Goal: Transaction & Acquisition: Purchase product/service

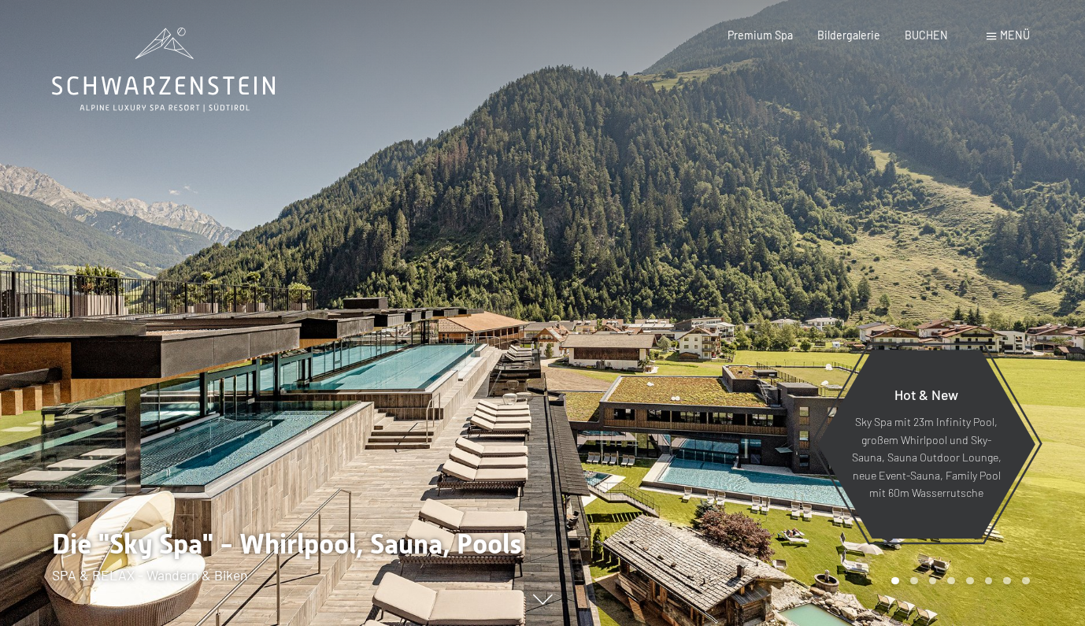
click at [1014, 30] on span "Menü" at bounding box center [1015, 34] width 30 height 13
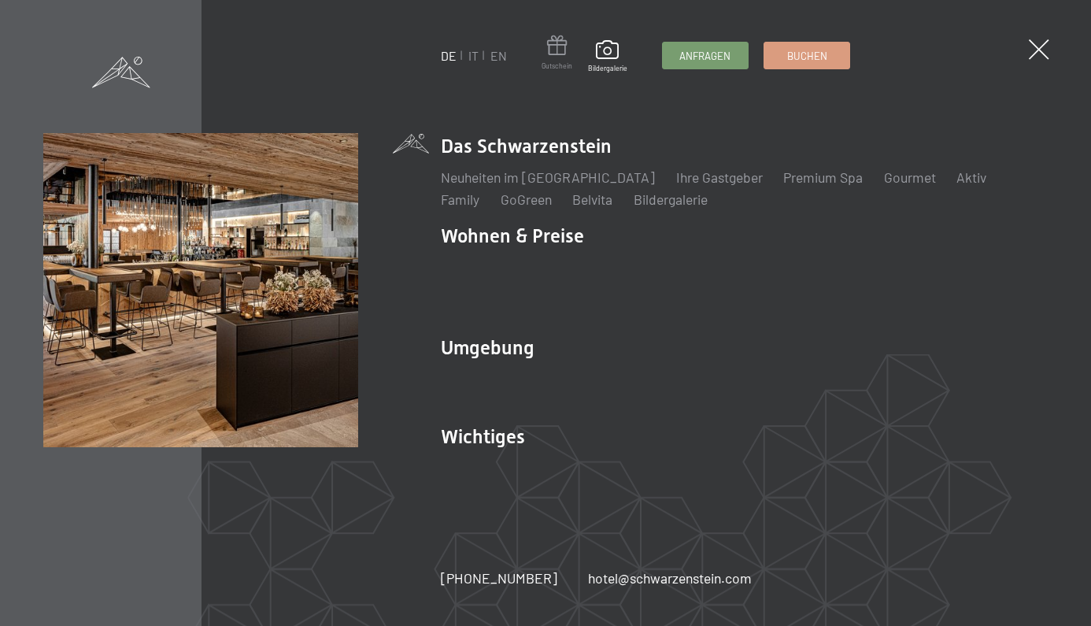
click at [564, 40] on span at bounding box center [557, 48] width 31 height 26
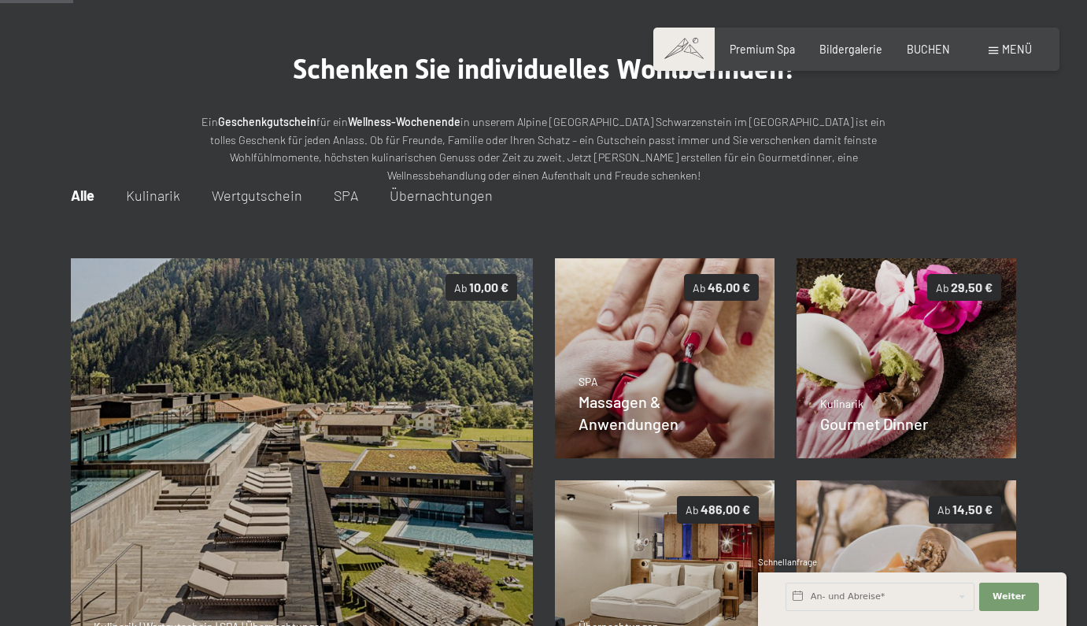
scroll to position [86, 0]
click at [443, 188] on span "Übernachtungen" at bounding box center [441, 195] width 103 height 17
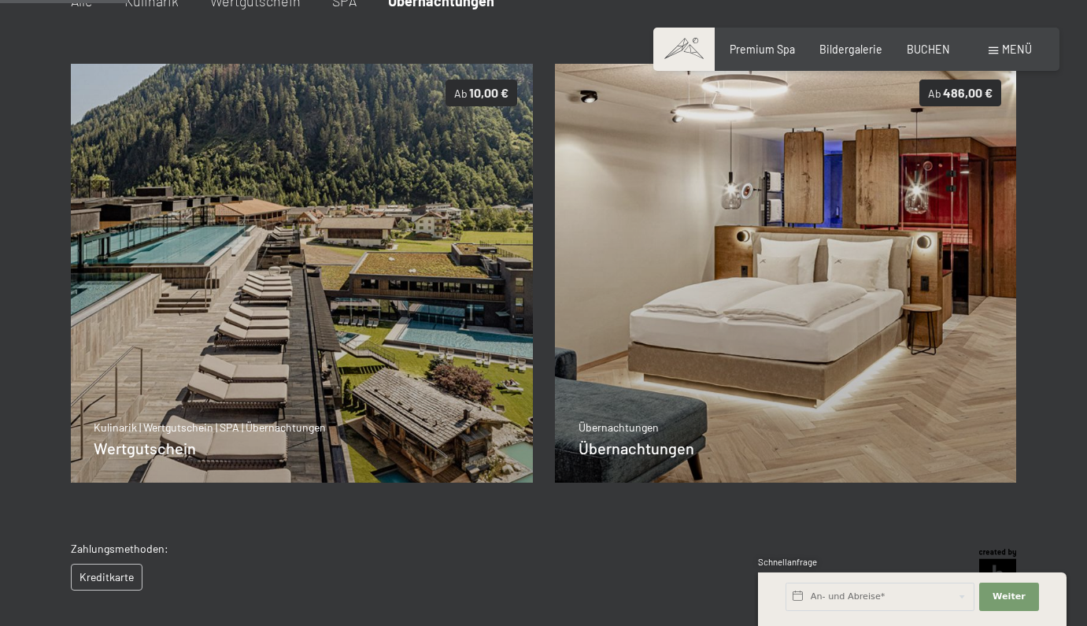
scroll to position [281, 0]
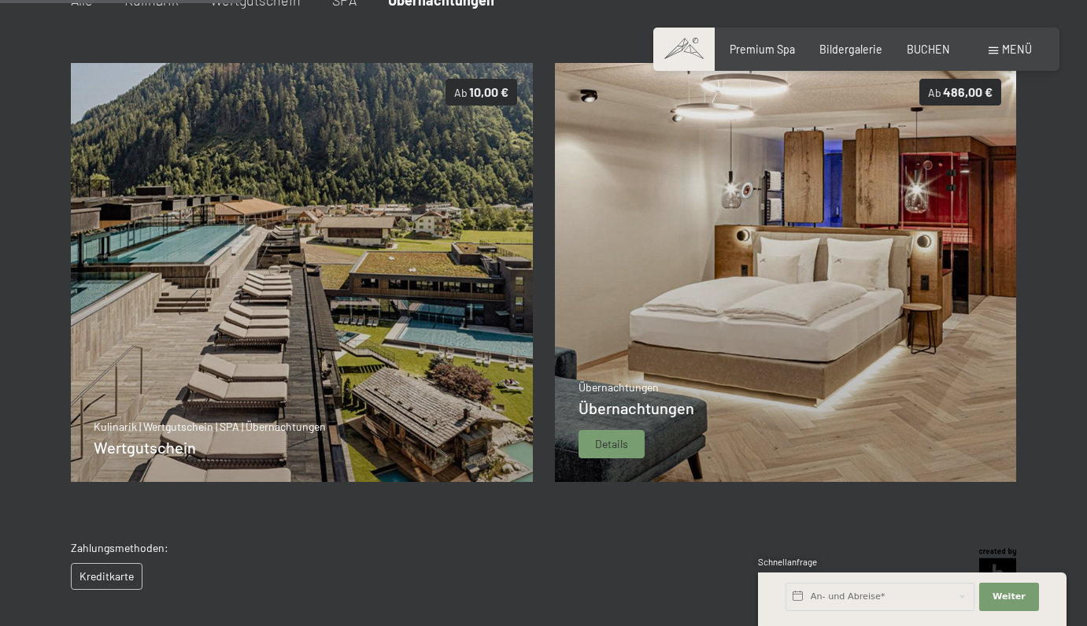
click at [727, 322] on img at bounding box center [786, 272] width 463 height 419
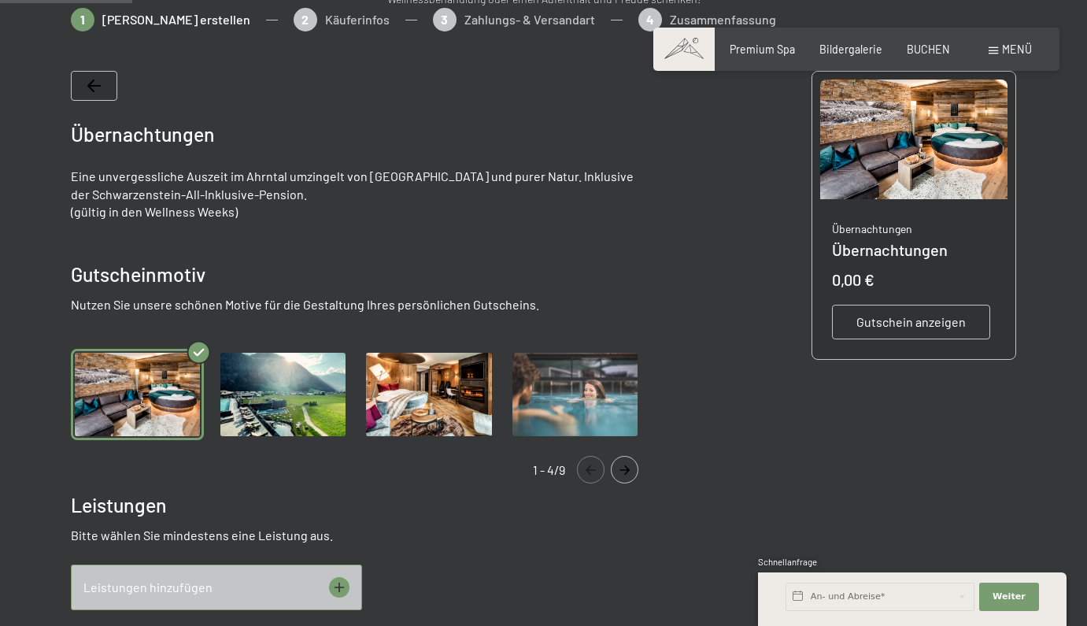
scroll to position [279, 0]
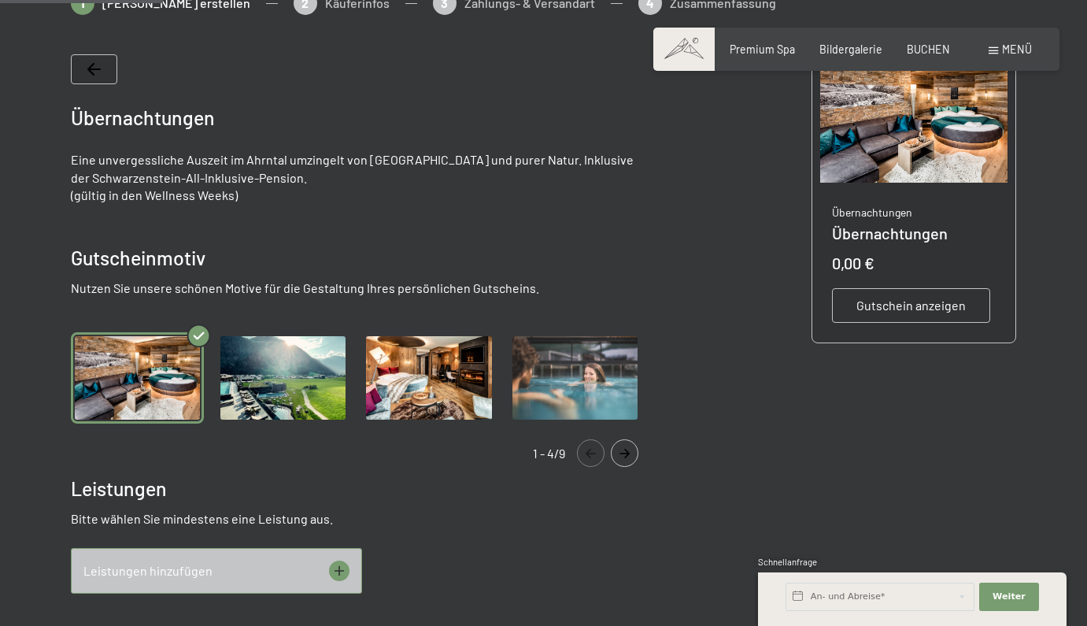
click at [621, 454] on icon "Navigate to next slide" at bounding box center [625, 453] width 26 height 9
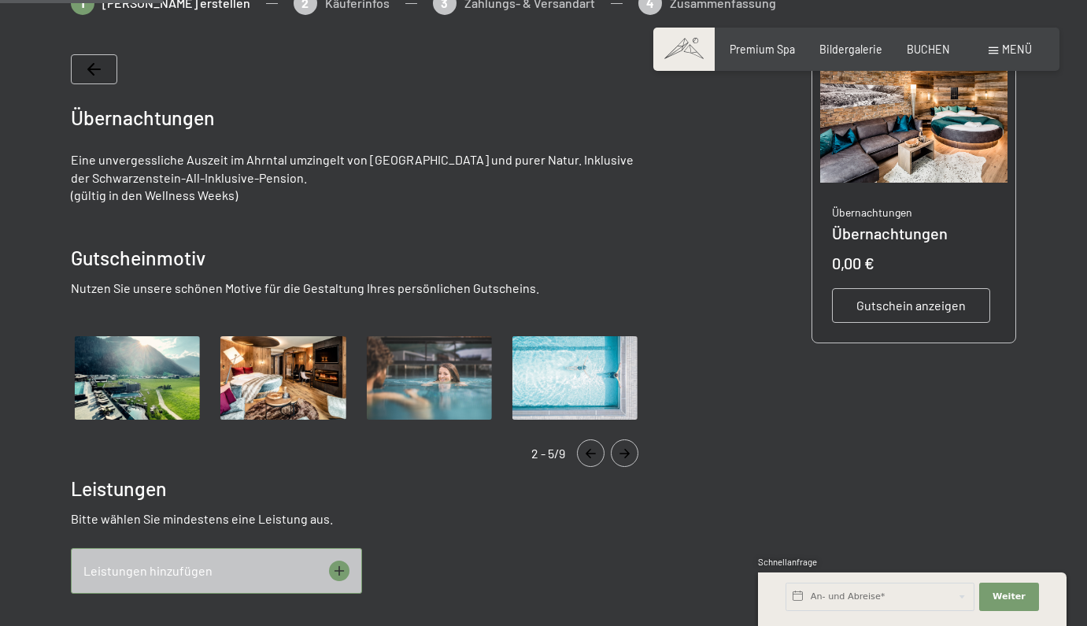
click at [621, 454] on icon "Navigate to next slide" at bounding box center [625, 453] width 26 height 9
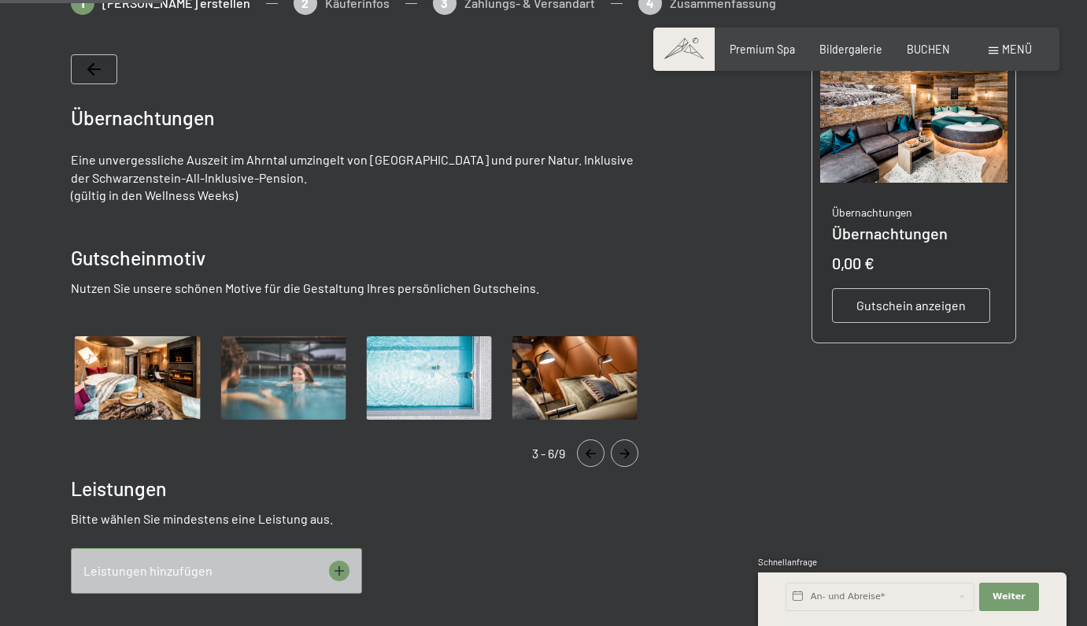
click at [621, 454] on icon "Navigate to next slide" at bounding box center [625, 453] width 26 height 9
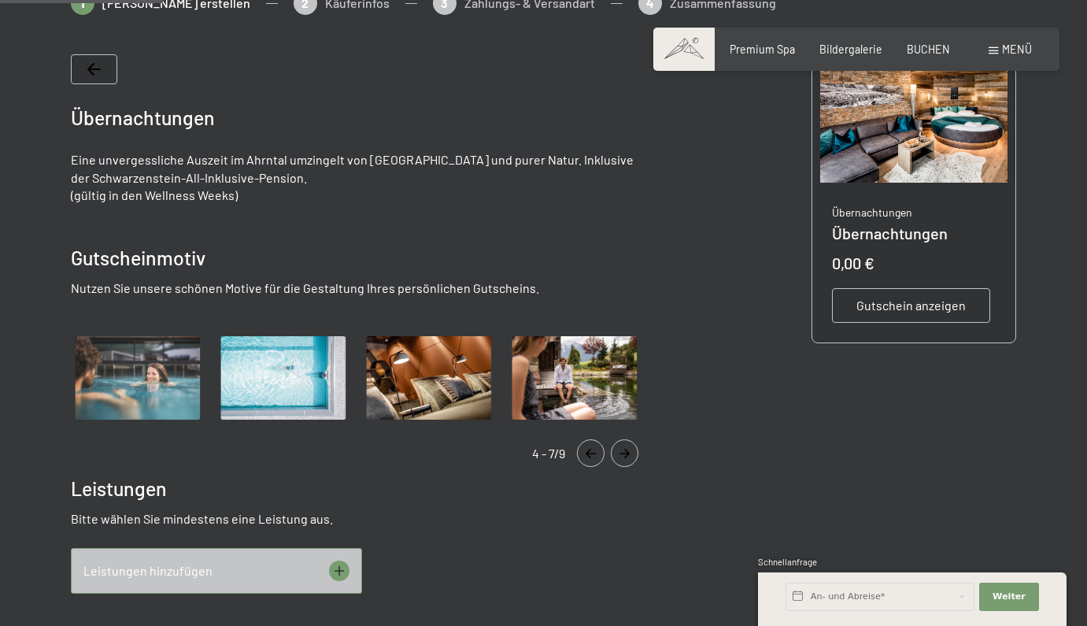
click at [621, 454] on icon "Navigate to next slide" at bounding box center [625, 453] width 26 height 9
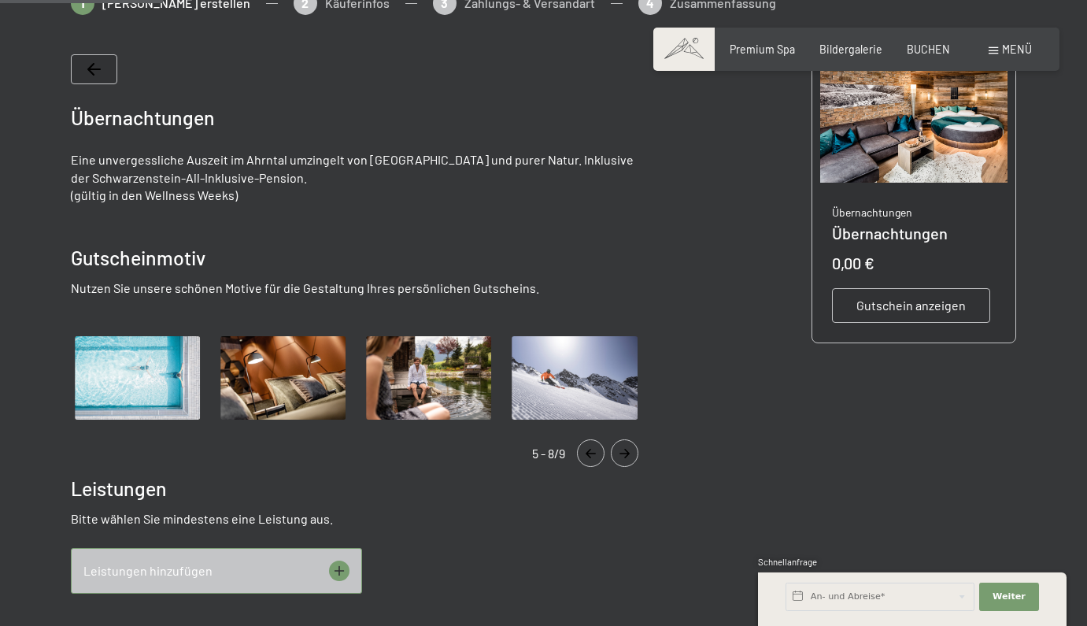
click at [621, 454] on icon "Navigate to next slide" at bounding box center [625, 453] width 26 height 9
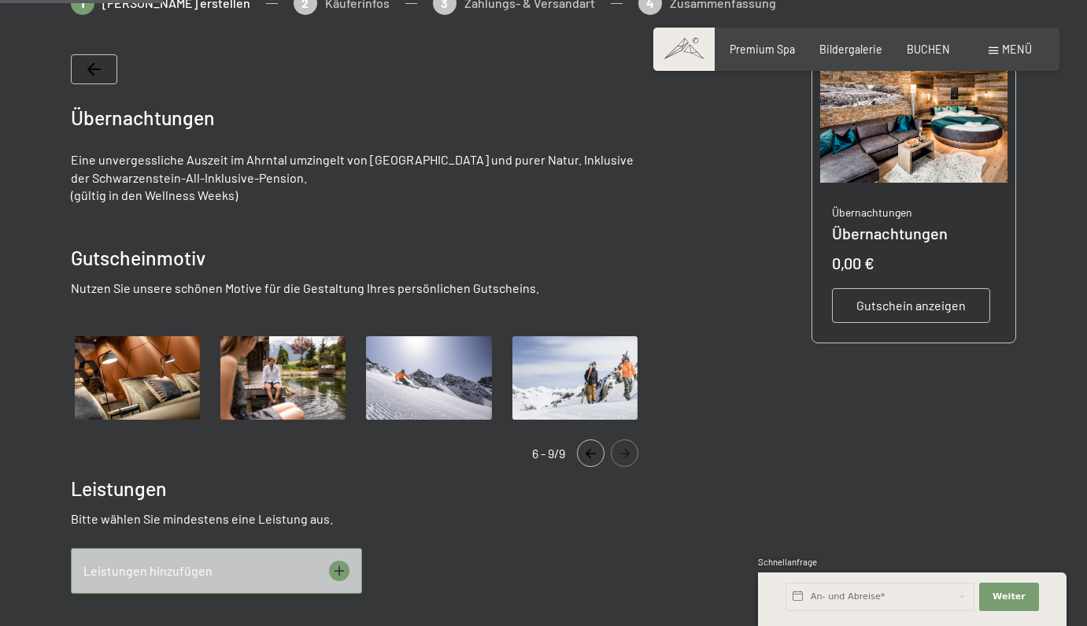
click at [621, 454] on icon "Navigate to next slide" at bounding box center [625, 453] width 26 height 9
click at [590, 447] on button "Navigate to previous slide" at bounding box center [591, 453] width 28 height 28
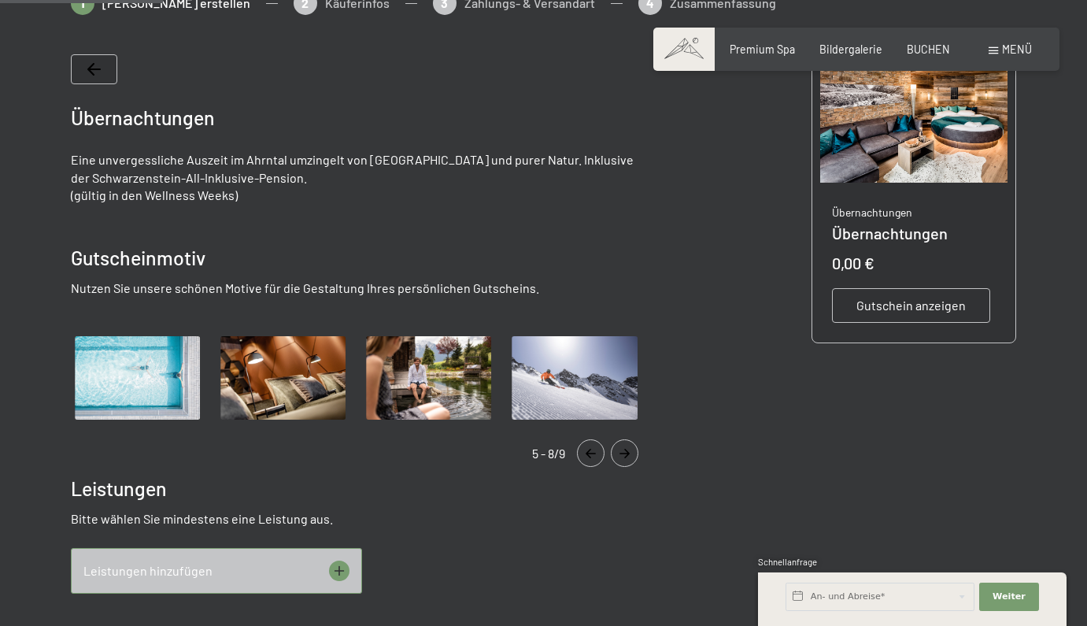
click at [590, 447] on button "Navigate to previous slide" at bounding box center [591, 453] width 28 height 28
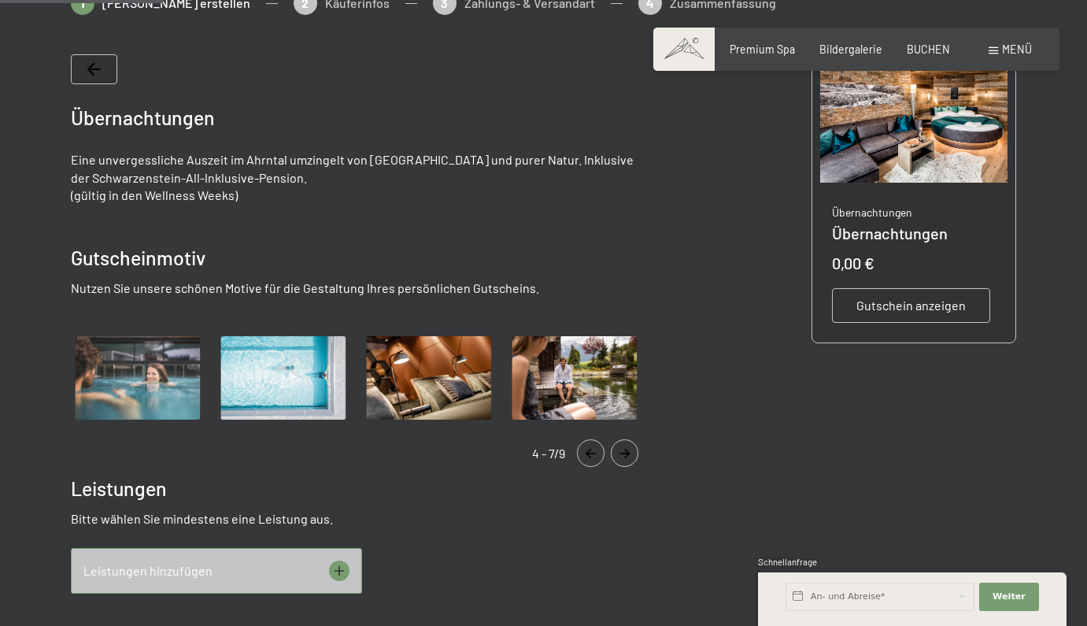
click at [590, 447] on button "Navigate to previous slide" at bounding box center [591, 453] width 28 height 28
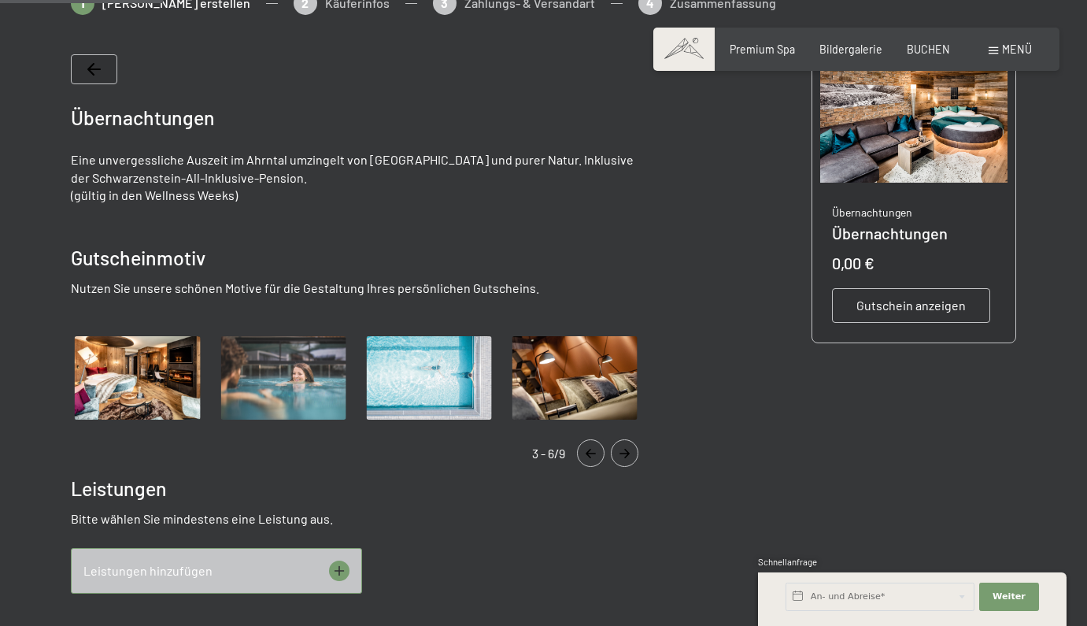
click at [153, 362] on img "Gallery" at bounding box center [137, 377] width 133 height 91
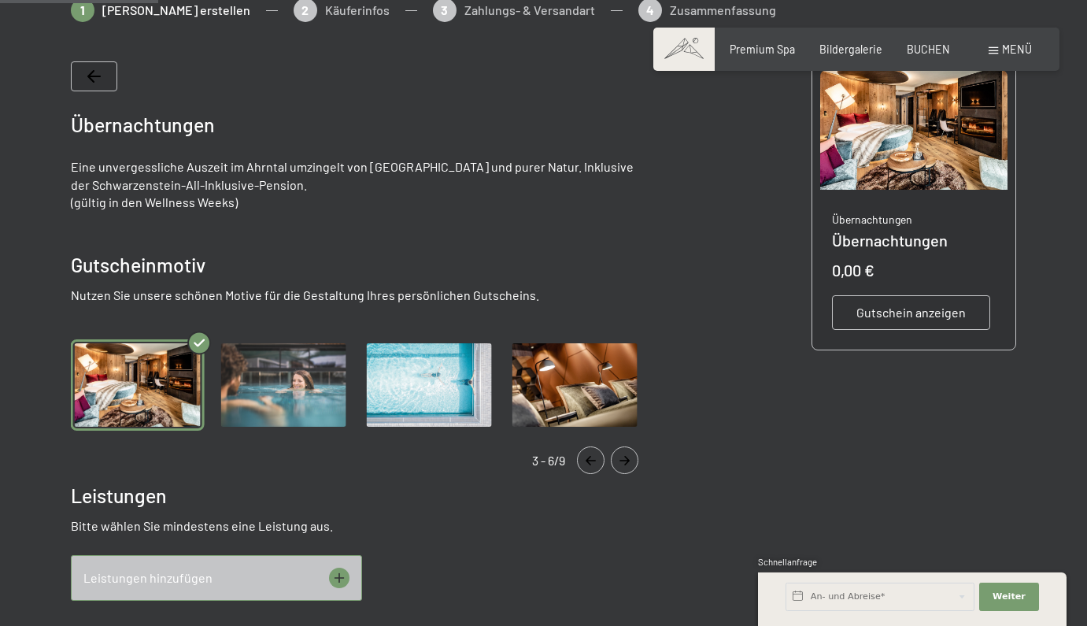
scroll to position [301, 0]
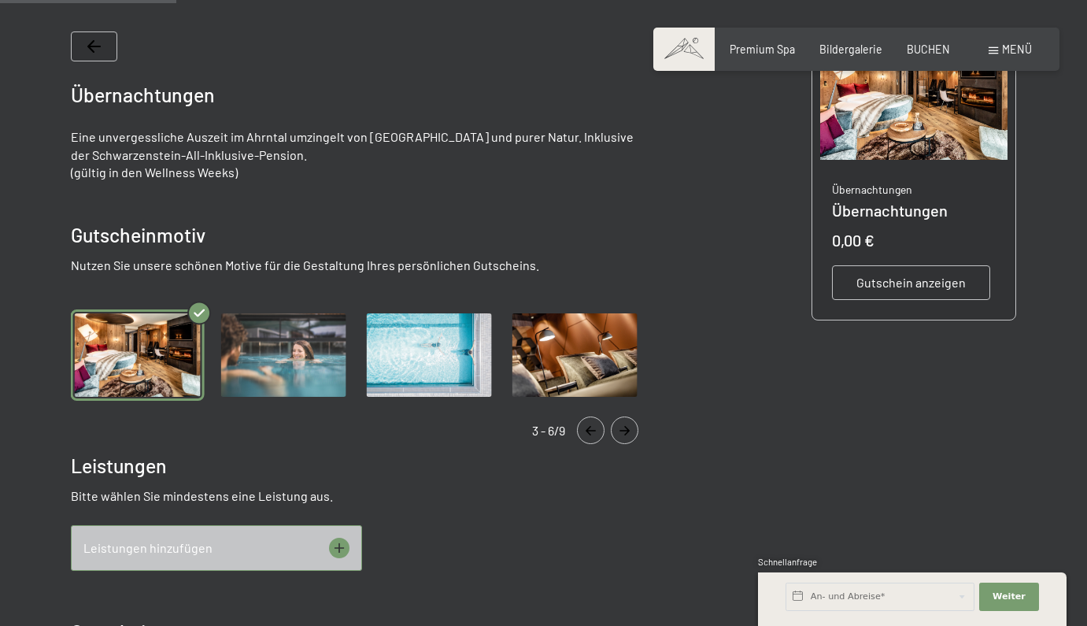
click at [622, 434] on icon "Navigate to next slide" at bounding box center [625, 430] width 26 height 9
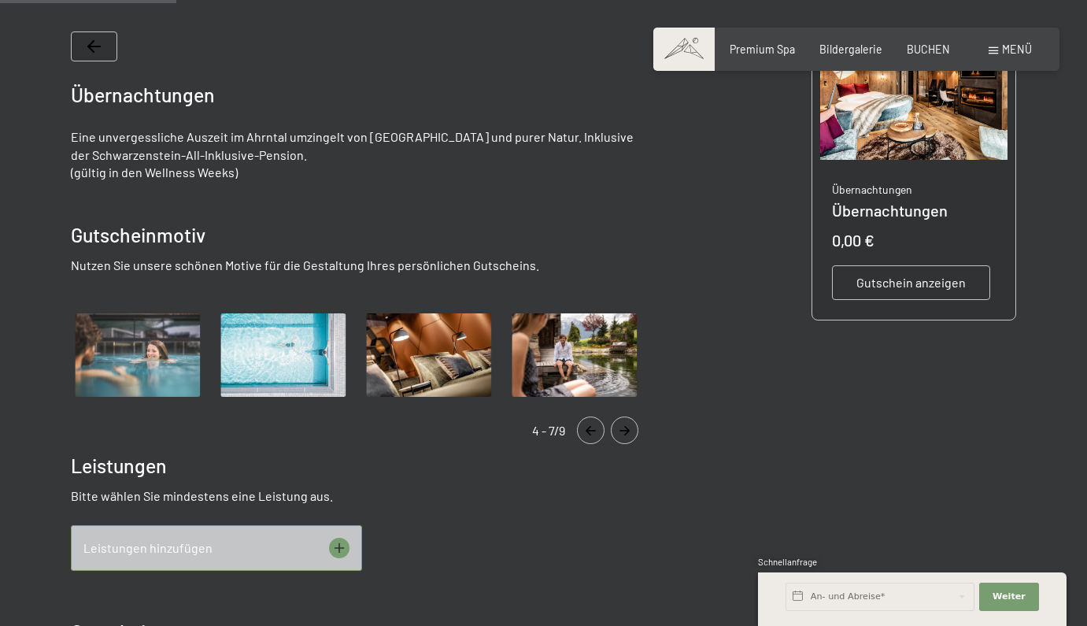
click at [622, 434] on icon "Navigate to next slide" at bounding box center [625, 430] width 26 height 9
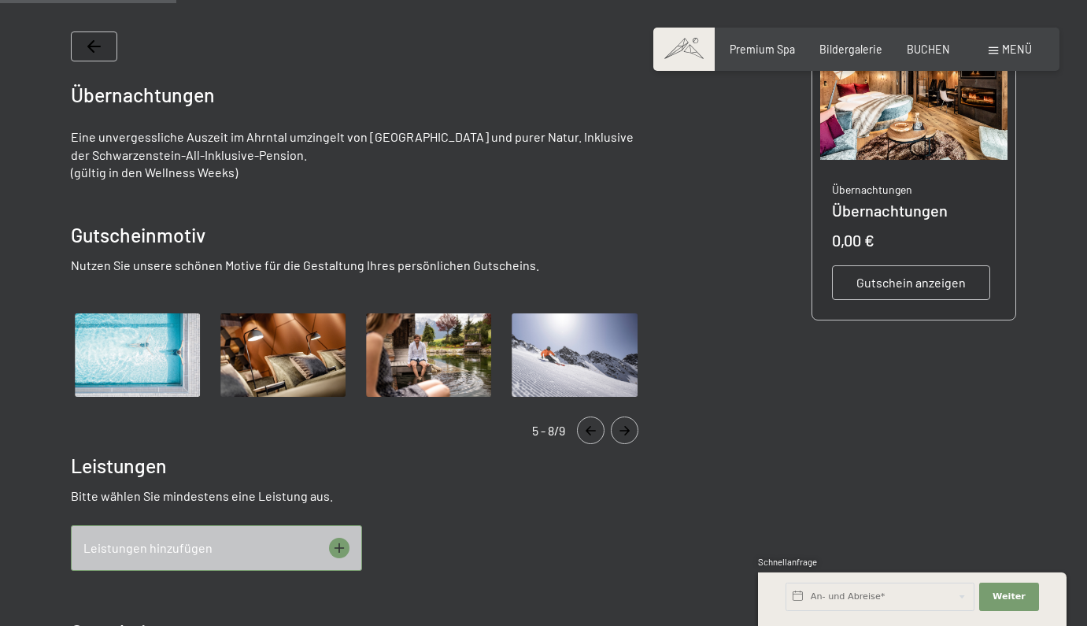
click at [622, 434] on icon "Navigate to next slide" at bounding box center [625, 430] width 26 height 9
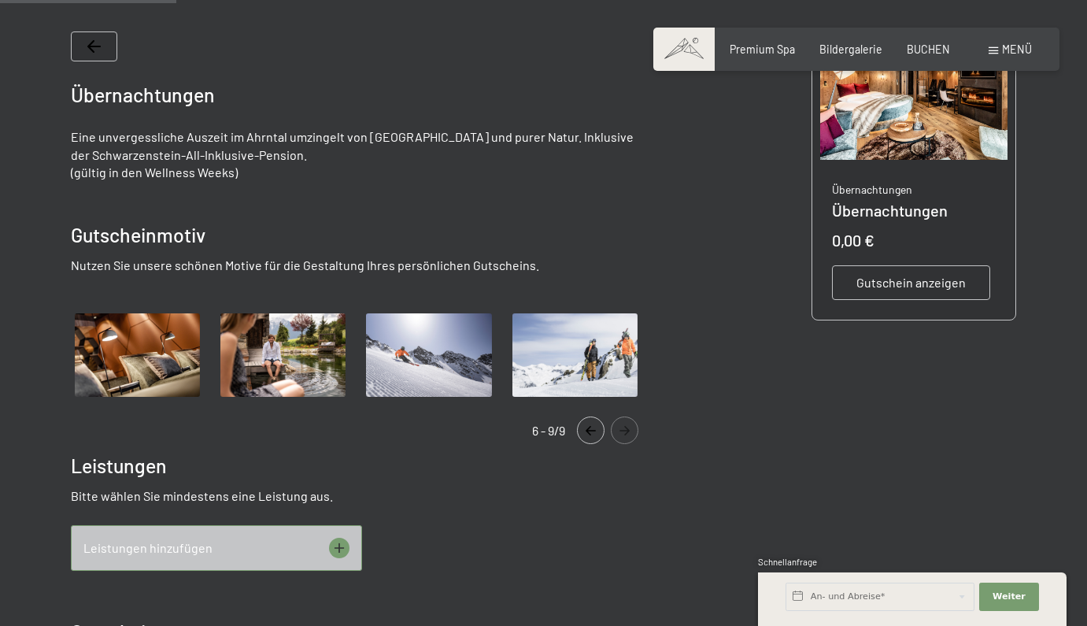
click at [622, 434] on icon "Navigate to next slide" at bounding box center [625, 430] width 26 height 9
click at [590, 423] on button "Navigate to previous slide" at bounding box center [591, 430] width 28 height 28
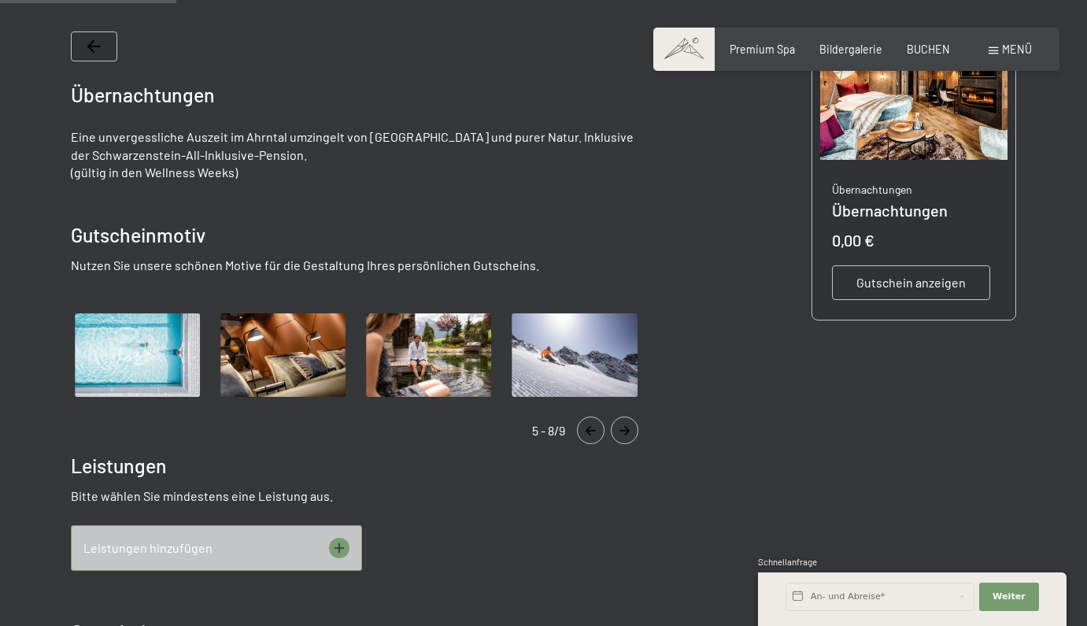
click at [590, 423] on button "Navigate to previous slide" at bounding box center [591, 430] width 28 height 28
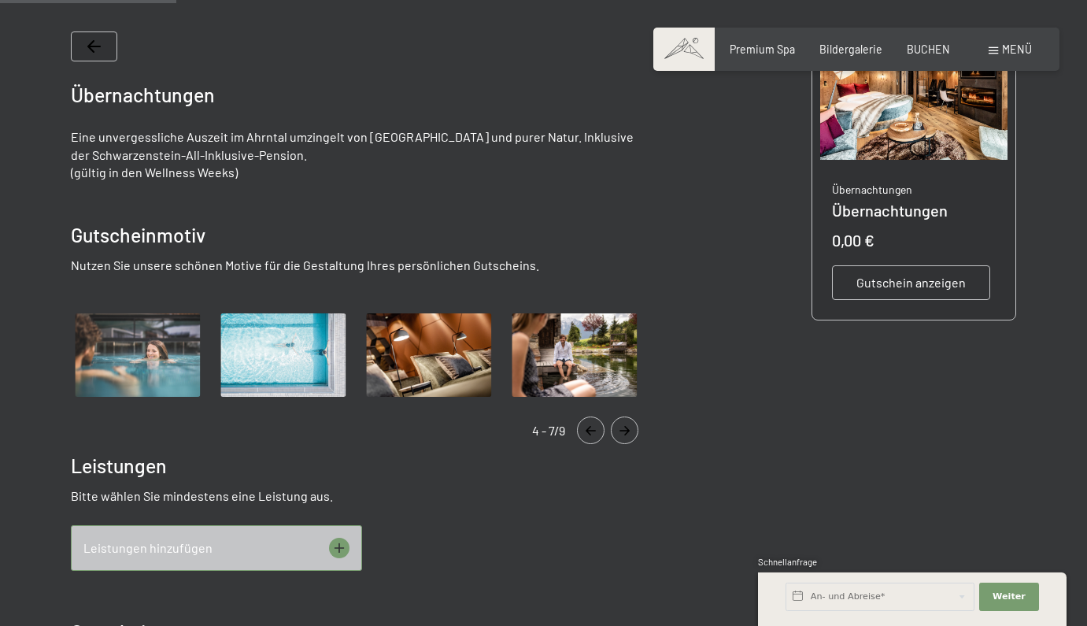
click at [590, 423] on button "Navigate to previous slide" at bounding box center [591, 430] width 28 height 28
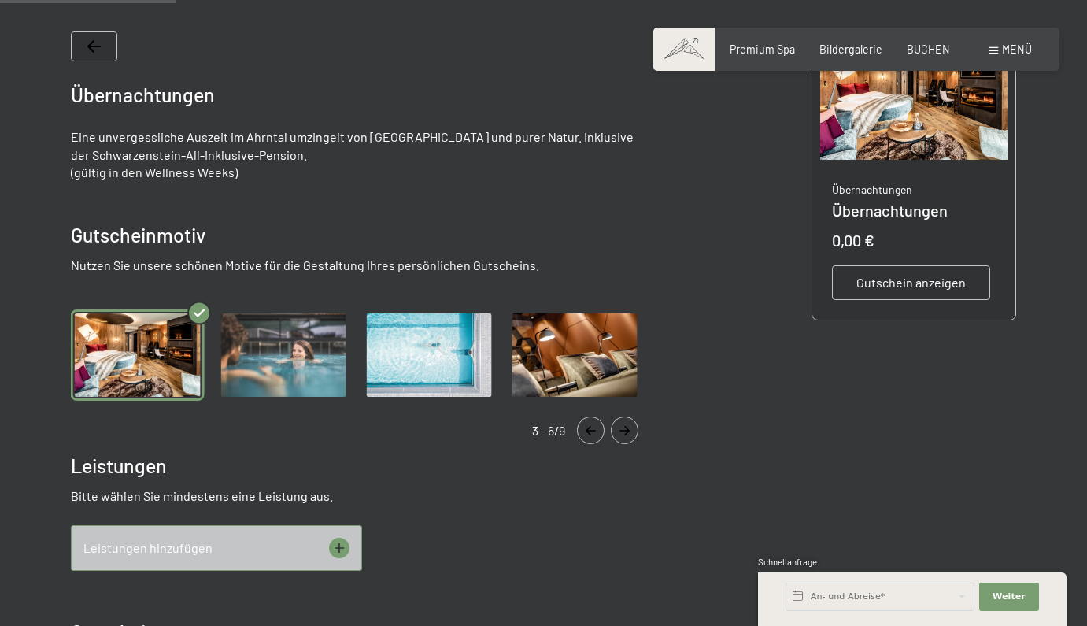
click at [590, 423] on button "Navigate to previous slide" at bounding box center [591, 430] width 28 height 28
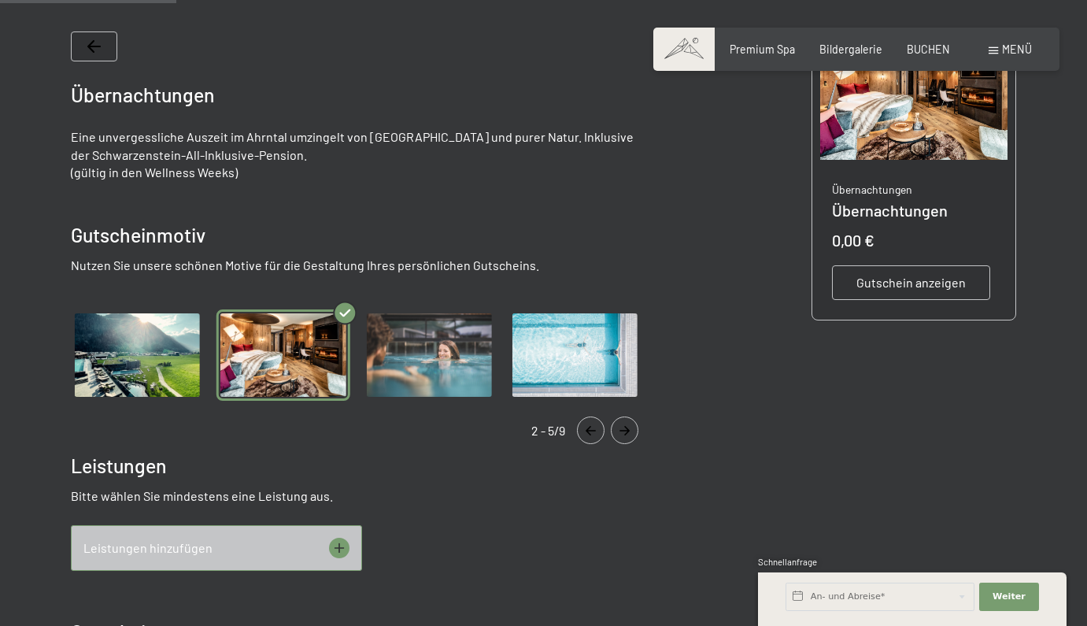
click at [590, 423] on button "Navigate to previous slide" at bounding box center [591, 430] width 28 height 28
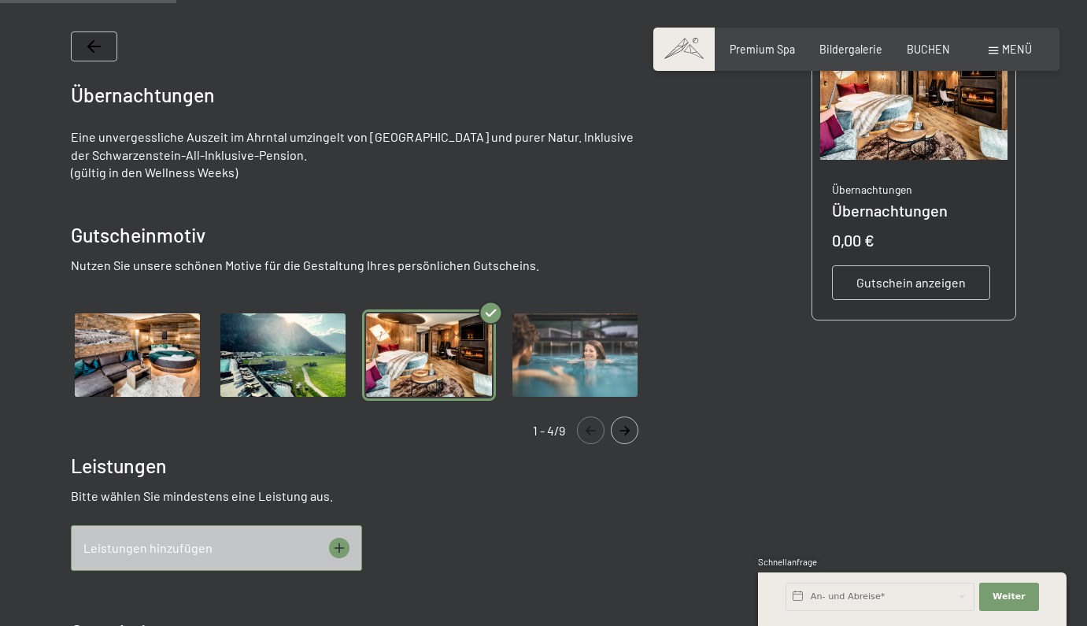
click at [590, 426] on icon "Navigate to previous slide" at bounding box center [591, 430] width 26 height 9
click at [162, 353] on img "Gallery" at bounding box center [137, 354] width 133 height 91
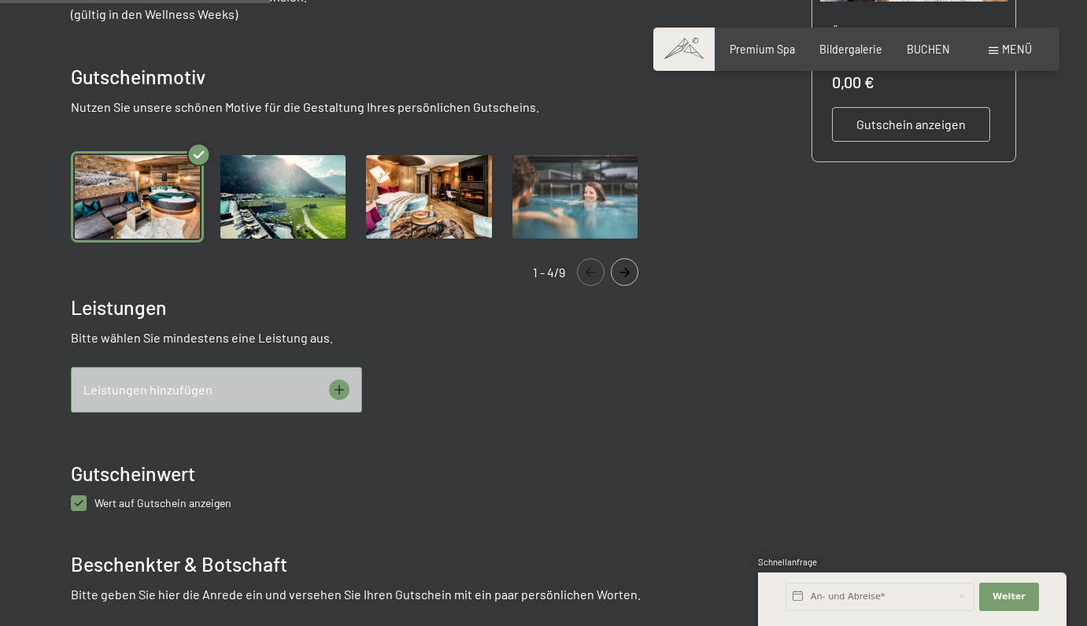
scroll to position [461, 0]
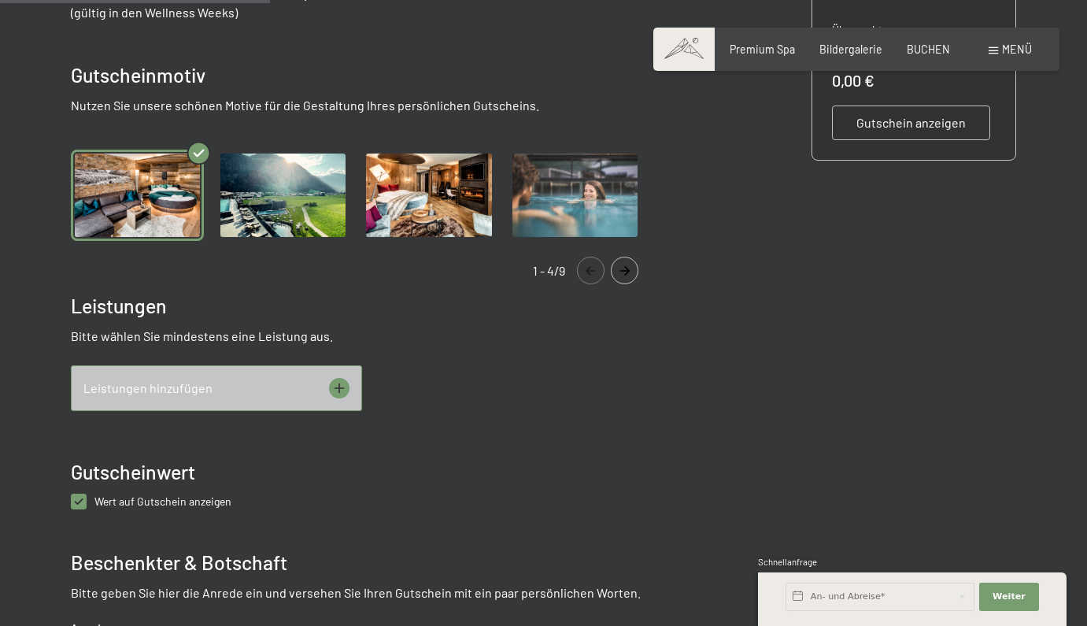
click at [261, 187] on img "Gallery" at bounding box center [282, 195] width 133 height 91
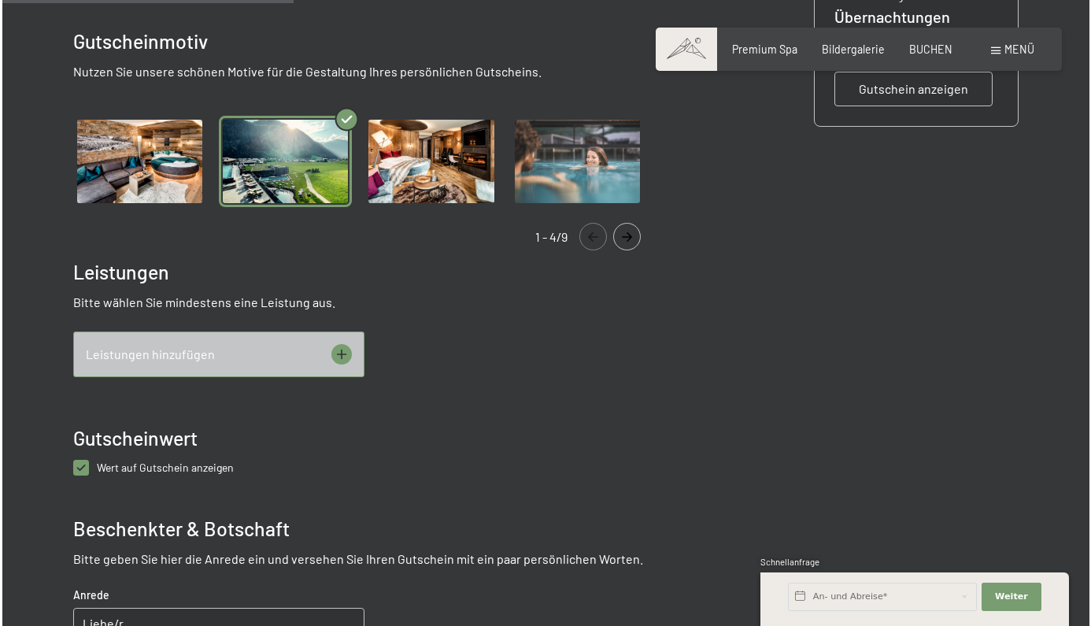
scroll to position [497, 0]
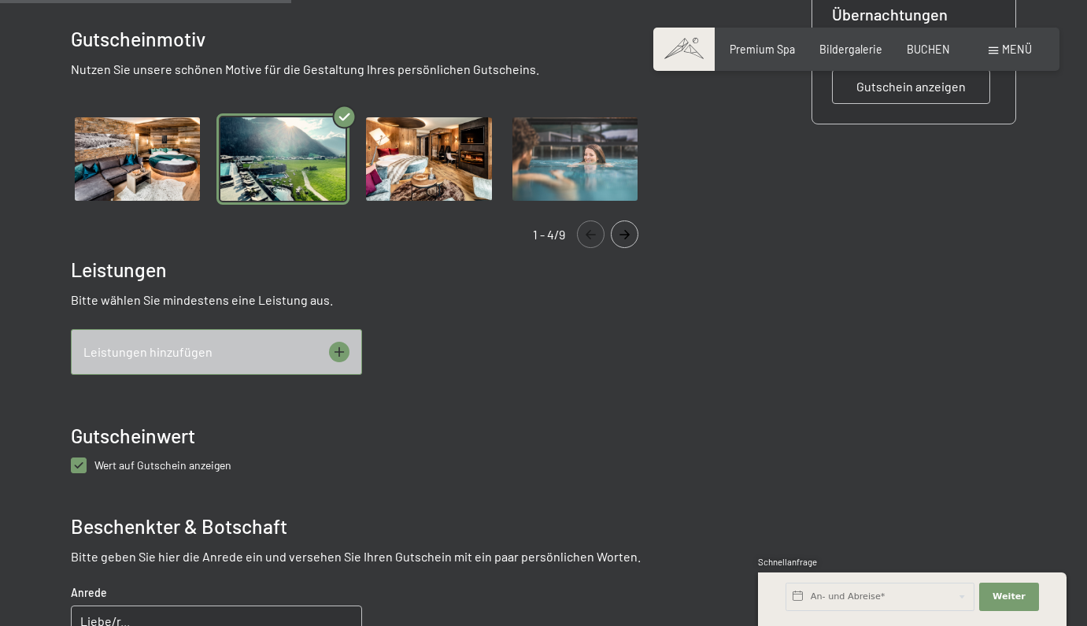
click at [346, 357] on icon at bounding box center [339, 352] width 20 height 20
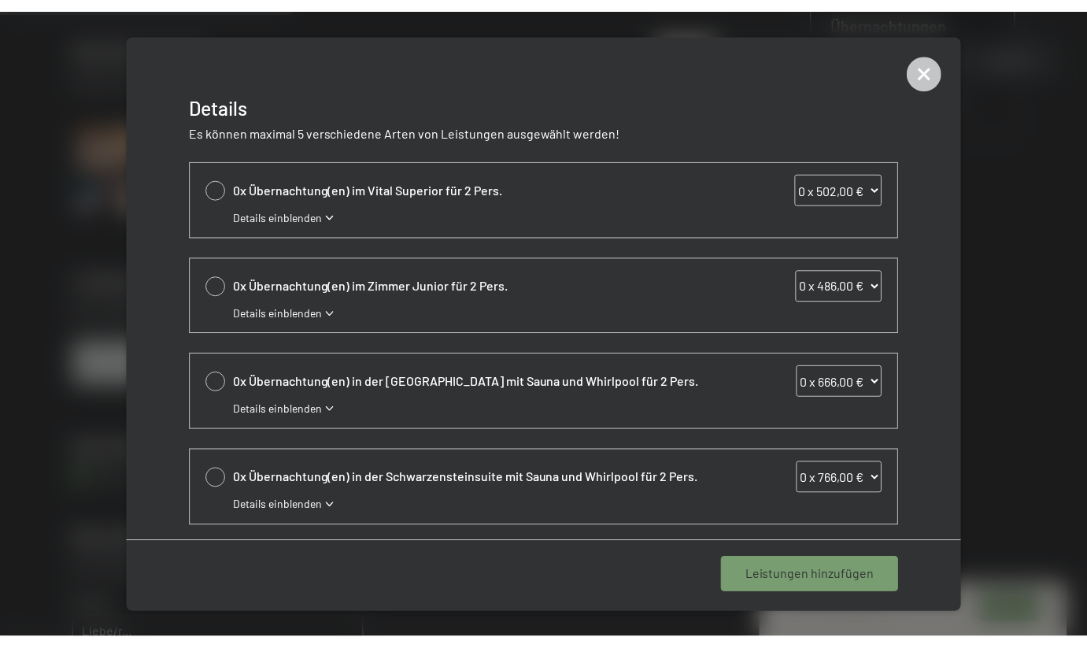
scroll to position [360, 0]
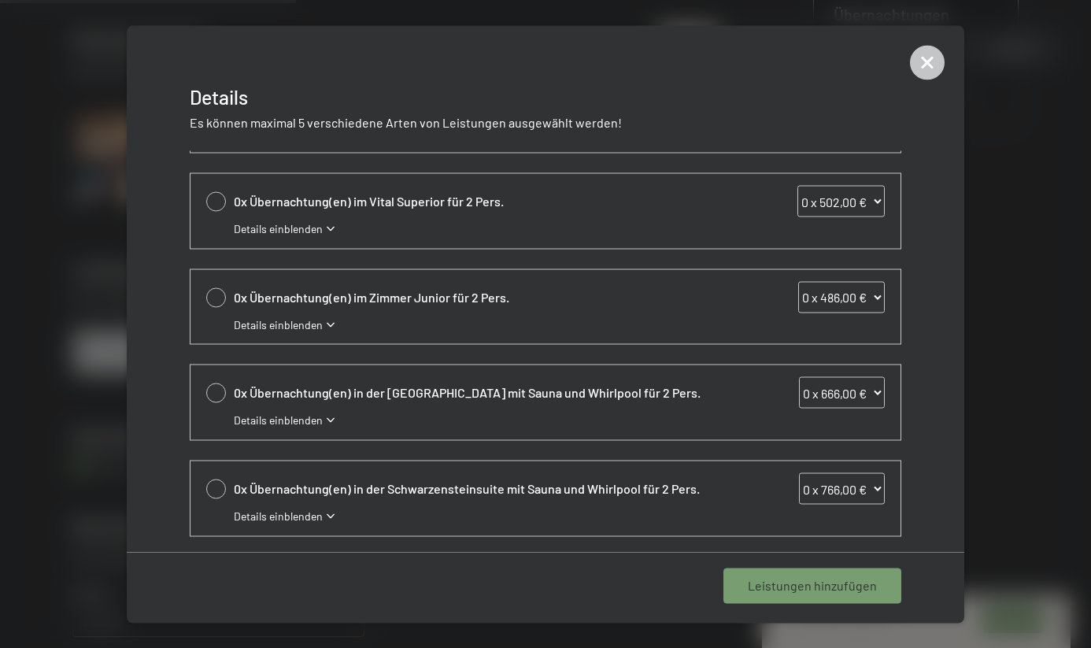
select select "2"
click at [819, 592] on span "1 Leistung hinzufügen" at bounding box center [816, 585] width 122 height 17
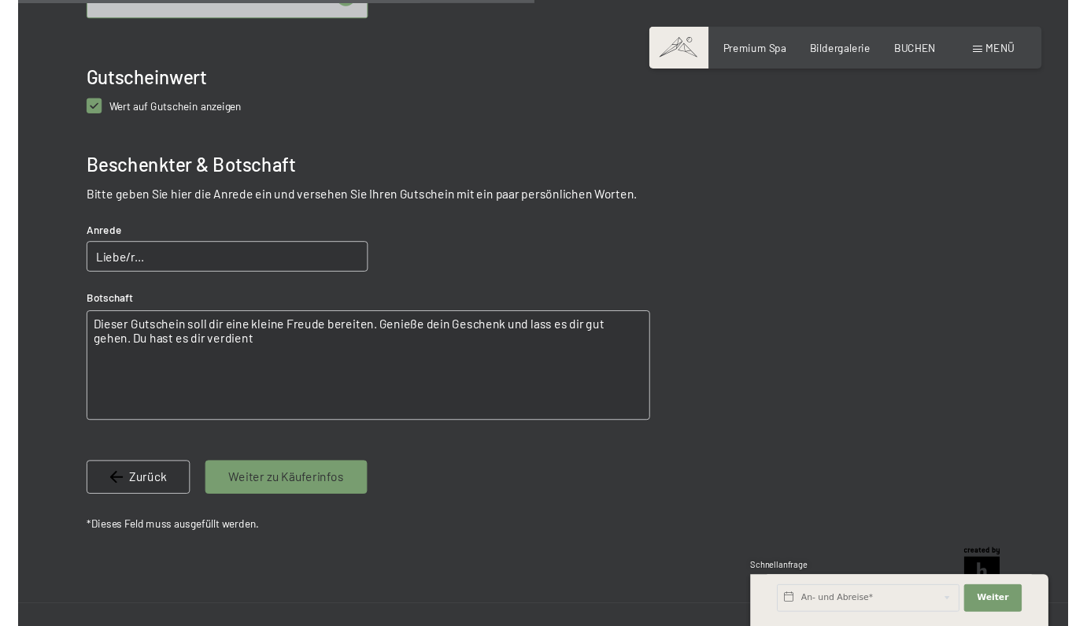
scroll to position [949, 0]
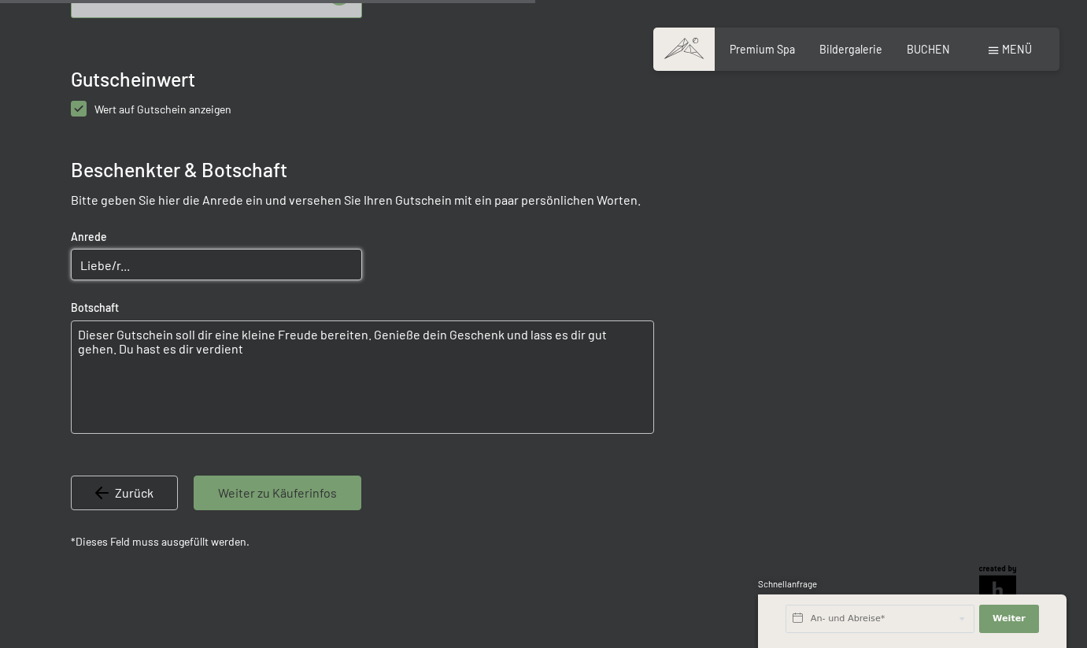
click at [253, 258] on input "Liebe/r..." at bounding box center [216, 264] width 291 height 31
type input "Liebe Notti,"
drag, startPoint x: 237, startPoint y: 355, endPoint x: 69, endPoint y: 319, distance: 171.5
drag, startPoint x: 194, startPoint y: 364, endPoint x: 61, endPoint y: 326, distance: 138.5
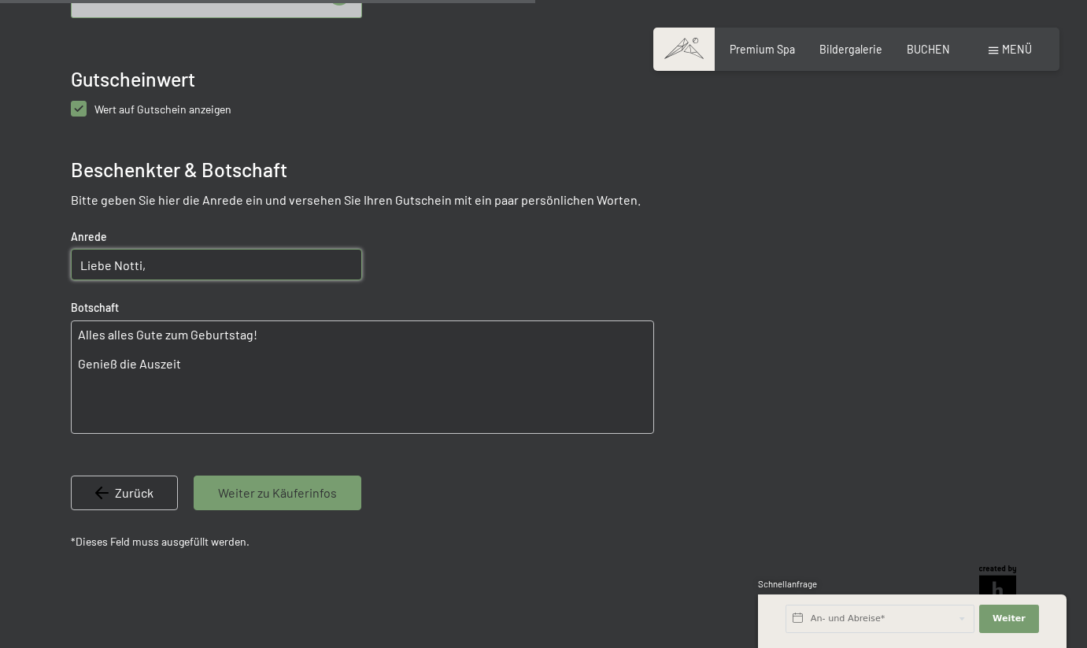
type textarea "M"
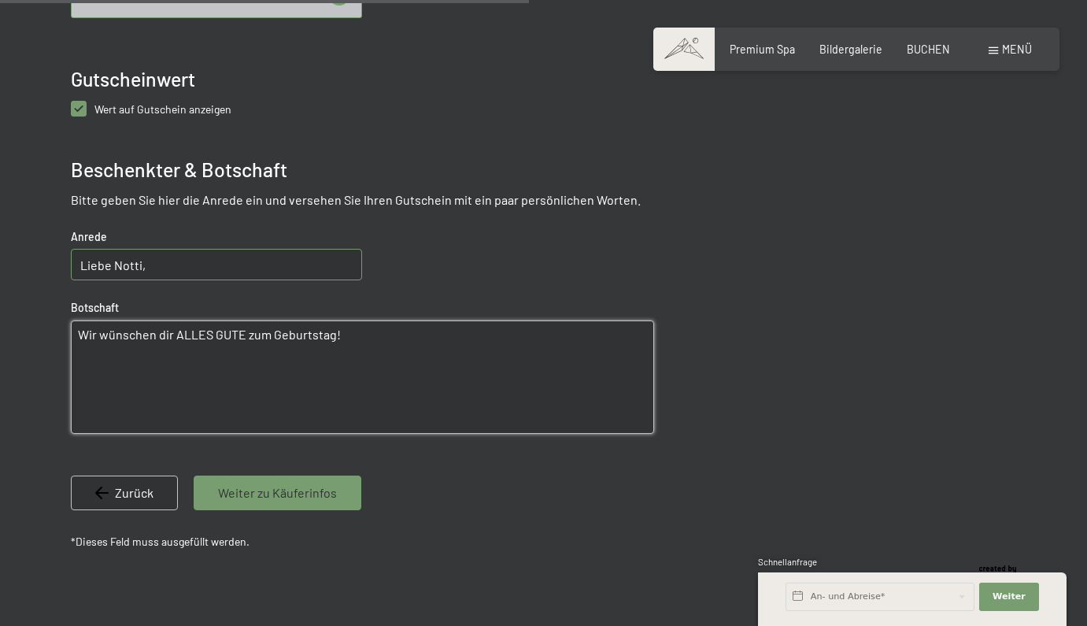
paste textarea "Ein bisschen Ruhe, eine Prise Gelassenheit und ganz viel Wohlbefinden – das wün…"
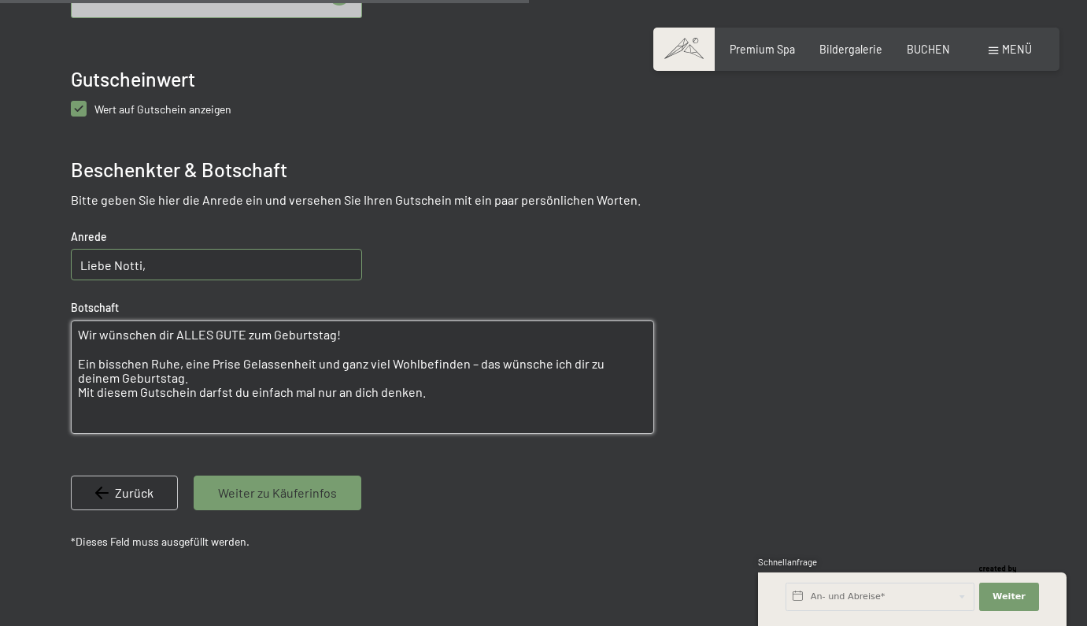
click at [560, 361] on textarea "Wir wünschen dir ALLES GUTE zum Geburtstag! Ein bisschen Ruhe, eine Prise Gelas…" at bounding box center [362, 376] width 583 height 113
click at [442, 379] on textarea "Wir wünschen dir ALLES GUTE zum Geburtstag! Ein bisschen Ruhe, eine Prise Gelas…" at bounding box center [362, 376] width 583 height 113
click at [442, 381] on textarea "Wir wünschen dir ALLES GUTE zum Geburtstag! Ein bisschen Ruhe, eine Prise Gelas…" at bounding box center [362, 376] width 583 height 113
click at [422, 390] on textarea "Wir wünschen dir ALLES GUTE zum Geburtstag! Ein bisschen Ruhe, eine Prise Gelas…" at bounding box center [362, 376] width 583 height 113
click at [176, 365] on textarea "Wir wünschen dir ALLES GUTE zum Geburtstag! Ein bisschen Ruhe, eine Prise Gelas…" at bounding box center [362, 376] width 583 height 113
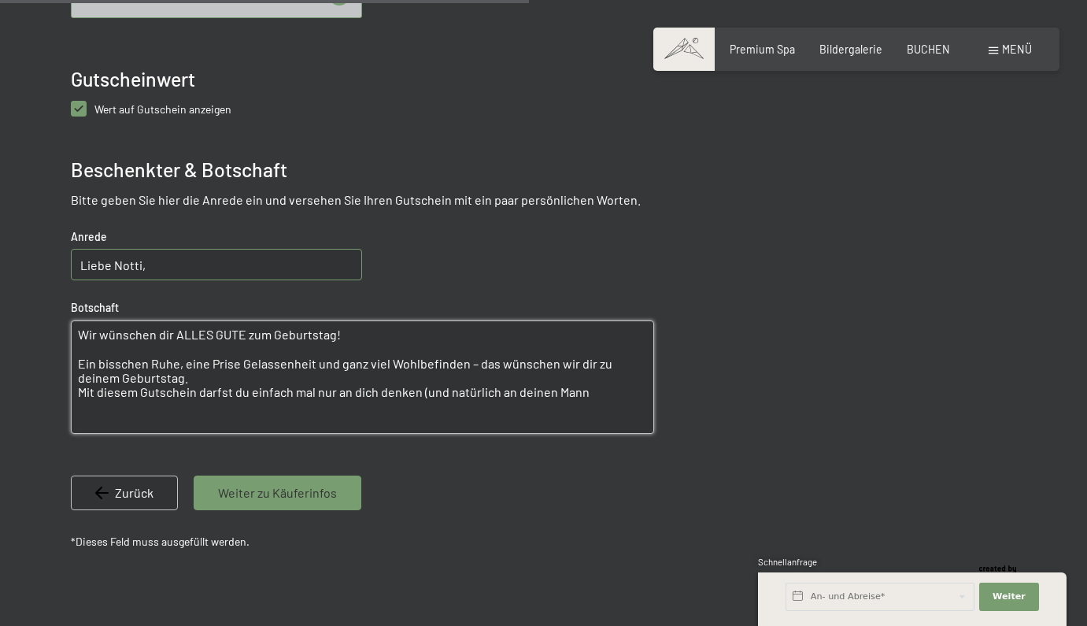
click at [96, 362] on textarea "Wir wünschen dir ALLES GUTE zum Geburtstag! Ein bisschen Ruhe, eine Prise Gelas…" at bounding box center [362, 376] width 583 height 113
click at [141, 360] on textarea "Wir wünschen dir ALLES GUTE zum Geburtstag! A bisschen Ruhe, eine Prise Gelasse…" at bounding box center [362, 376] width 583 height 113
click at [171, 364] on textarea "Wir wünschen dir ALLES GUTE zum Geburtstag! A bissl Ruhe, eine Prise Gelassenhe…" at bounding box center [362, 376] width 583 height 113
click at [298, 361] on textarea "Wir wünschen dir ALLES GUTE zum Geburtstag! A bissl Ruhe, a Prise Gelassenheit …" at bounding box center [362, 376] width 583 height 113
type textarea "Wir wünschen dir ALLES GUTE zum Geburtstag! A bissl Ruhe, a Prise Gelassenheit …"
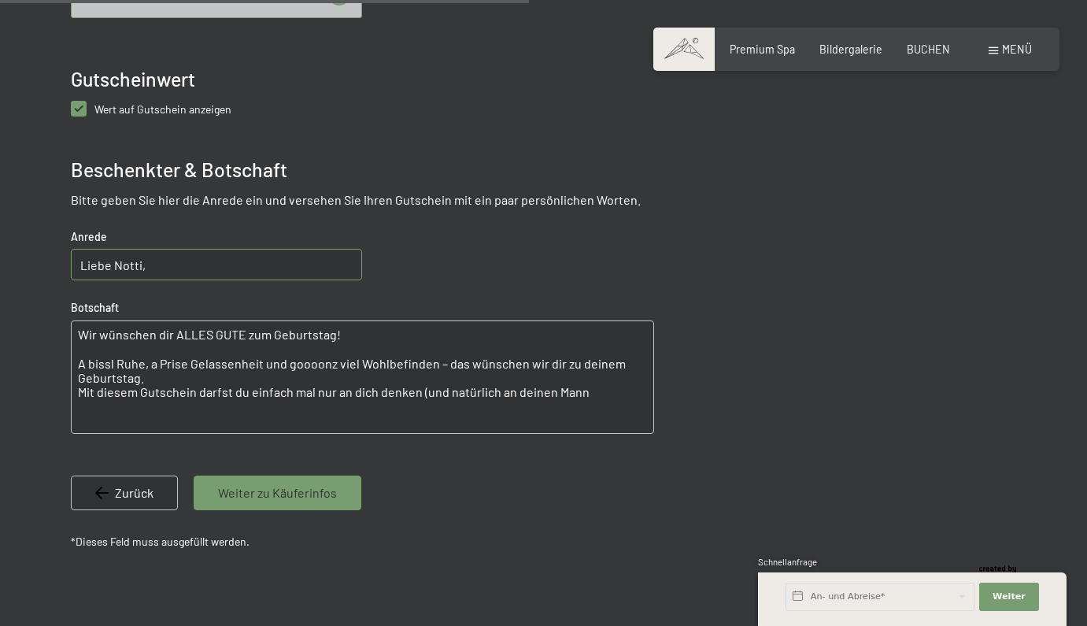
click at [460, 363] on span "Einwilligung Marketing*" at bounding box center [456, 358] width 130 height 16
click at [383, 363] on input "Einwilligung Marketing*" at bounding box center [376, 358] width 16 height 16
click at [461, 360] on span "Einwilligung Marketing*" at bounding box center [456, 358] width 130 height 16
click at [383, 360] on input "Einwilligung Marketing*" at bounding box center [376, 358] width 16 height 16
checkbox input "false"
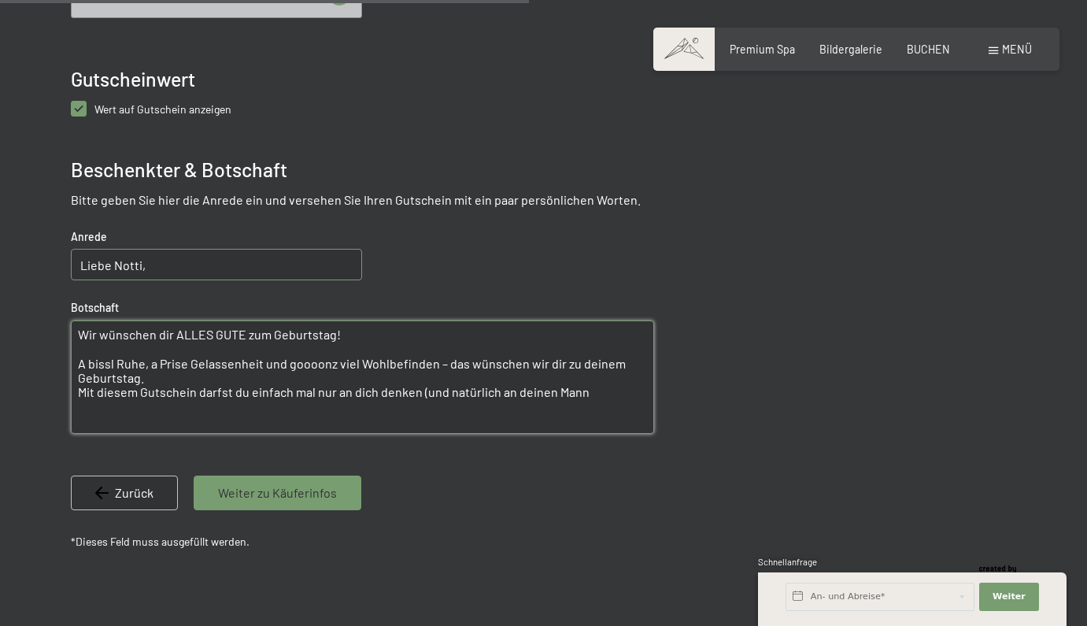
click at [453, 368] on textarea "Wir wünschen dir ALLES GUTE zum Geburtstag! A bissl Ruhe, a Prise Gelassenheit …" at bounding box center [362, 376] width 583 height 113
click at [457, 366] on textarea "Wir wünschen dir ALLES GUTE zum Geburtstag! A bissl Ruhe, a Prise Gelassenheit …" at bounding box center [362, 376] width 583 height 113
click at [529, 361] on textarea "Wir wünschen dir ALLES GUTE zum Geburtstag! A bissl Ruhe, a Prise Gelassenheit …" at bounding box center [362, 376] width 583 height 113
click at [82, 377] on textarea "Wir wünschen dir ALLES GUTE zum Geburtstag! A bissl Ruhe, a Prise Gelassenheit …" at bounding box center [362, 376] width 583 height 113
click at [137, 390] on textarea "Wir wünschen dir ALLES GUTE zum Geburtstag! A bissl Ruhe, a Prise Gelassenheit …" at bounding box center [362, 376] width 583 height 113
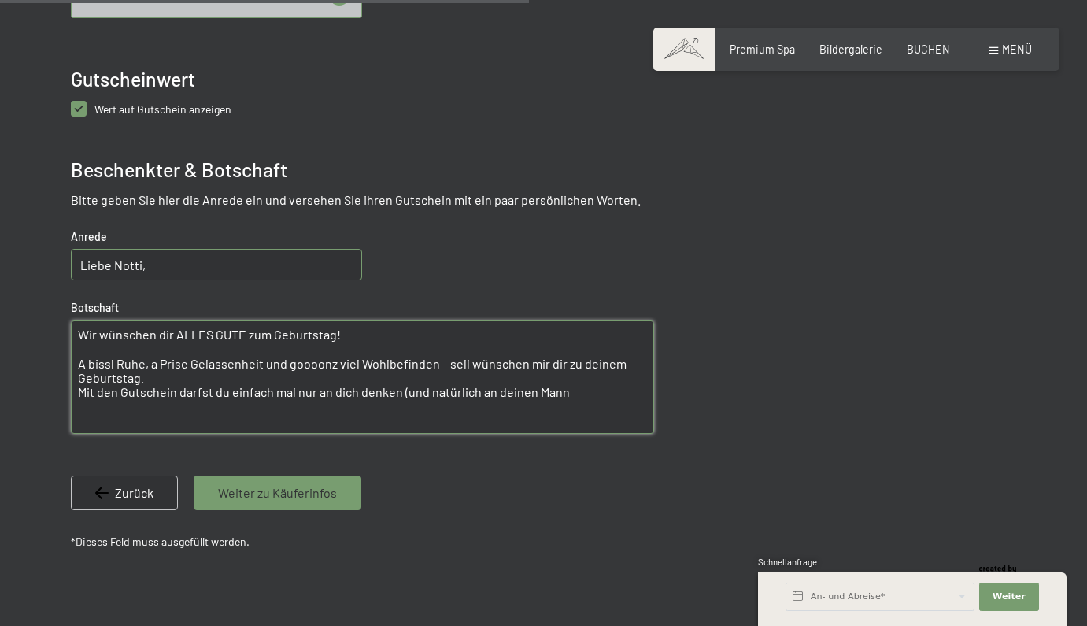
click at [206, 391] on textarea "Wir wünschen dir ALLES GUTE zum Geburtstag! A bissl Ruhe, a Prise Gelassenheit …" at bounding box center [362, 376] width 583 height 113
click at [275, 386] on textarea "Wir wünschen dir ALLES GUTE zum Geburtstag! A bissl Ruhe, a Prise Gelassenheit …" at bounding box center [362, 376] width 583 height 113
click at [303, 390] on textarea "Wir wünschen dir ALLES GUTE zum Geburtstag! A bissl Ruhe, a Prise Gelassenheit …" at bounding box center [362, 376] width 583 height 113
click at [347, 391] on textarea "Wir wünschen dir ALLES GUTE zum Geburtstag! A bissl Ruhe, a Prise Gelassenheit …" at bounding box center [362, 376] width 583 height 113
click at [372, 390] on textarea "Wir wünschen dir ALLES GUTE zum Geburtstag! A bissl Ruhe, a Prise Gelassenheit …" at bounding box center [362, 376] width 583 height 113
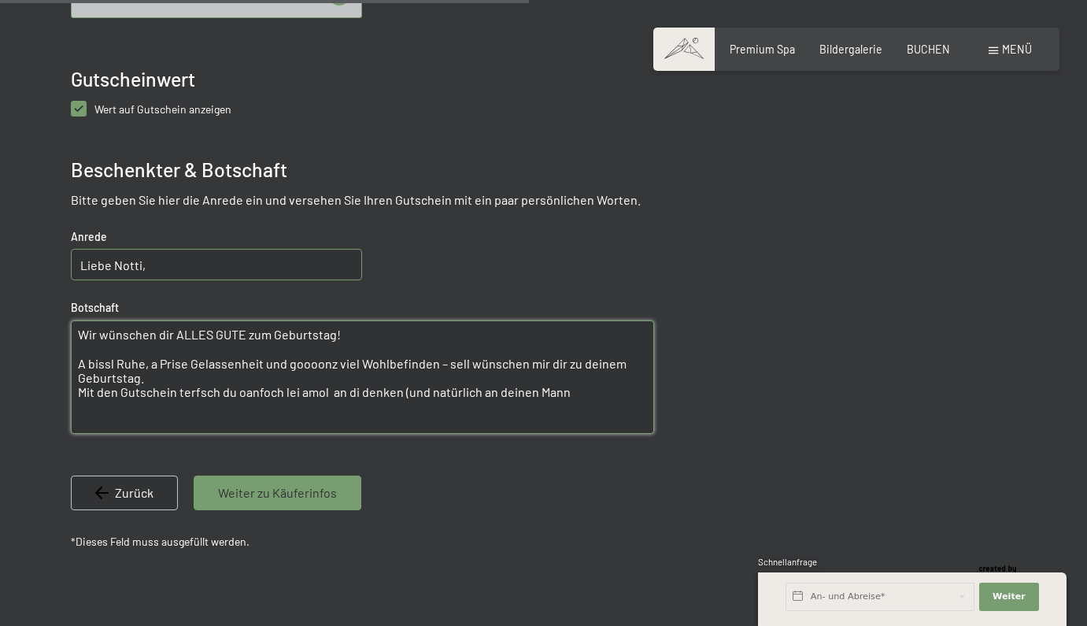
click at [565, 390] on textarea "Wir wünschen dir ALLES GUTE zum Geburtstag! A bissl Ruhe, a Prise Gelassenheit …" at bounding box center [362, 376] width 583 height 113
click at [540, 393] on textarea "Wir wünschen dir ALLES GUTE zum Geburtstag! A bissl Ruhe, a Prise Gelassenheit …" at bounding box center [362, 376] width 583 height 113
click at [91, 328] on textarea "Wir wünschen dir ALLES GUTE zum Geburtstag! A bissl Ruhe, a Prise Gelassenheit …" at bounding box center [362, 376] width 583 height 113
click at [96, 332] on textarea "Wir wünschen dir ALLES GUTE zum Geburtstag! A bissl Ruhe, a Prise Gelassenheit …" at bounding box center [362, 376] width 583 height 113
click at [266, 384] on textarea "Mir wünschen dir ALLES GUTE zum Geburtstag! A bissl Ruhe, a Prise Gelassenheit …" at bounding box center [362, 376] width 583 height 113
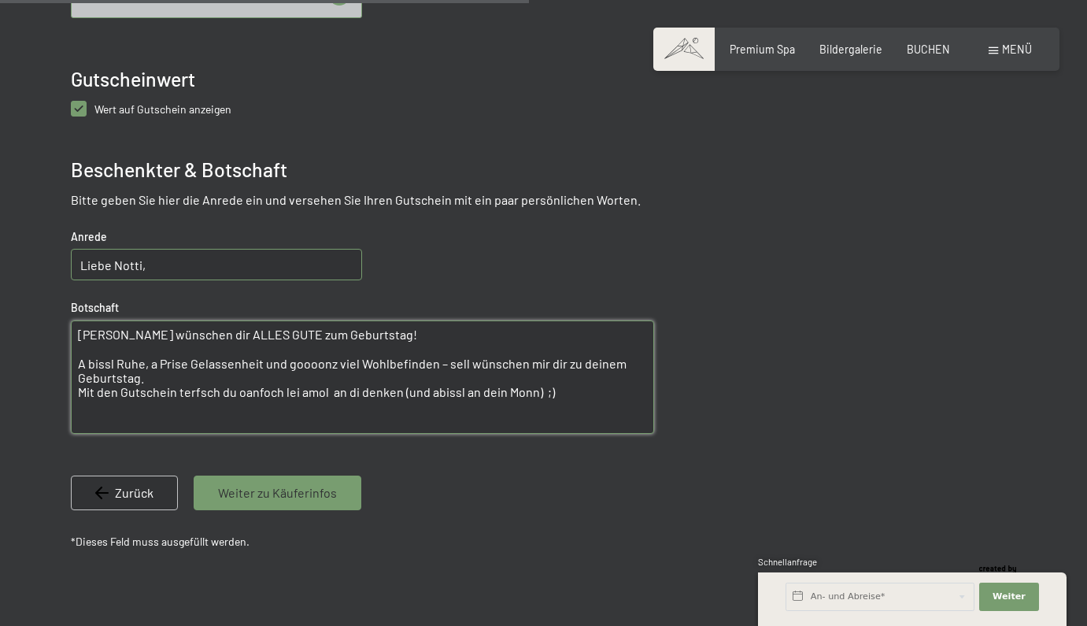
click at [153, 375] on textarea "Mir wünschen dir ALLES GUTE zum Geburtstag! A bissl Ruhe, a Prise Gelassenheit …" at bounding box center [362, 376] width 583 height 113
click at [344, 358] on textarea "Mir wünschen dir ALLES GUTE zum Geburtstag! A bissl Ruhe, a Prise Gelassenheit …" at bounding box center [362, 376] width 583 height 113
click at [379, 393] on textarea "Mir wünschen dir ALLES GUTE zum Geburtstag! A bissl Ruhe, a Prise Gelassenheit …" at bounding box center [362, 376] width 583 height 113
click at [339, 378] on textarea "Mir wünschen dir ALLES GUTE zum Geburtstag! A bissl Ruhe, a Prise Gelassenheit …" at bounding box center [362, 376] width 583 height 113
click at [557, 387] on textarea "Mir wünschen dir ALLES GUTE zum Geburtstag! A bissl Ruhe, a Prise Gelassenheit …" at bounding box center [362, 376] width 583 height 113
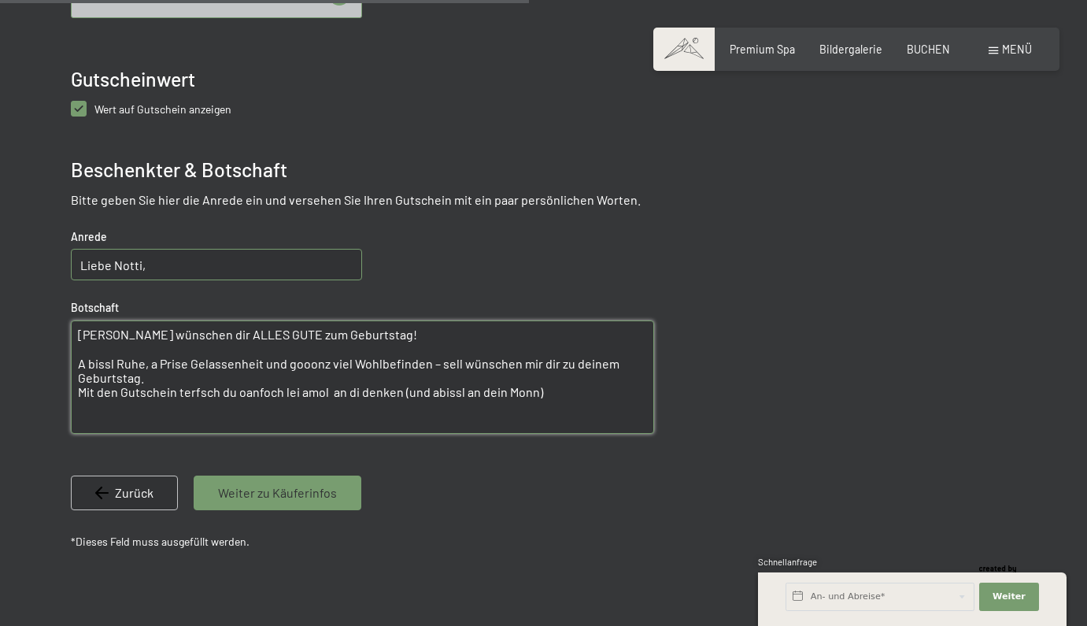
type textarea "Mir wünschen dir ALLES GUTE zum Geburtstag! A bissl Ruhe, a Prise Gelassenheit …"
click at [283, 497] on span "Weiter zu Käuferinfos" at bounding box center [277, 492] width 119 height 17
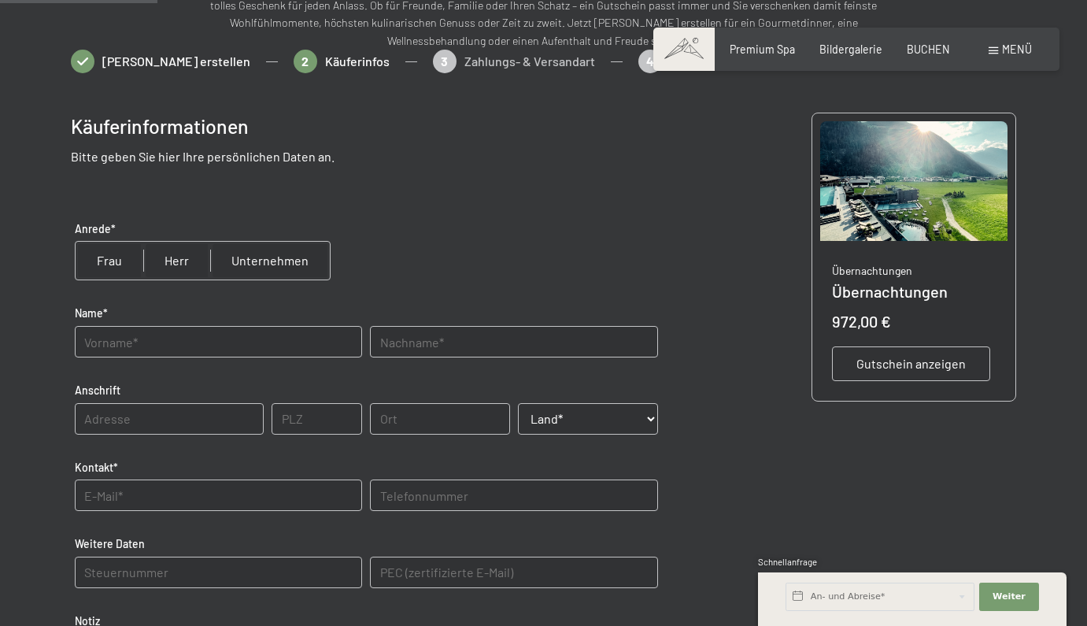
scroll to position [225, 0]
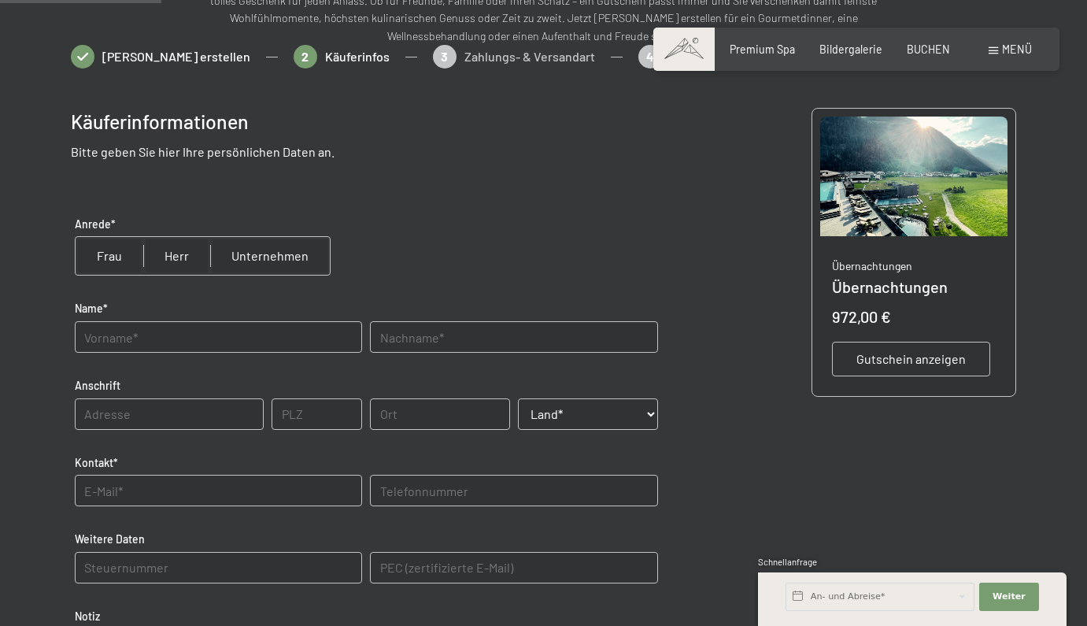
click at [927, 346] on div "Gutschein anzeigen" at bounding box center [911, 359] width 158 height 35
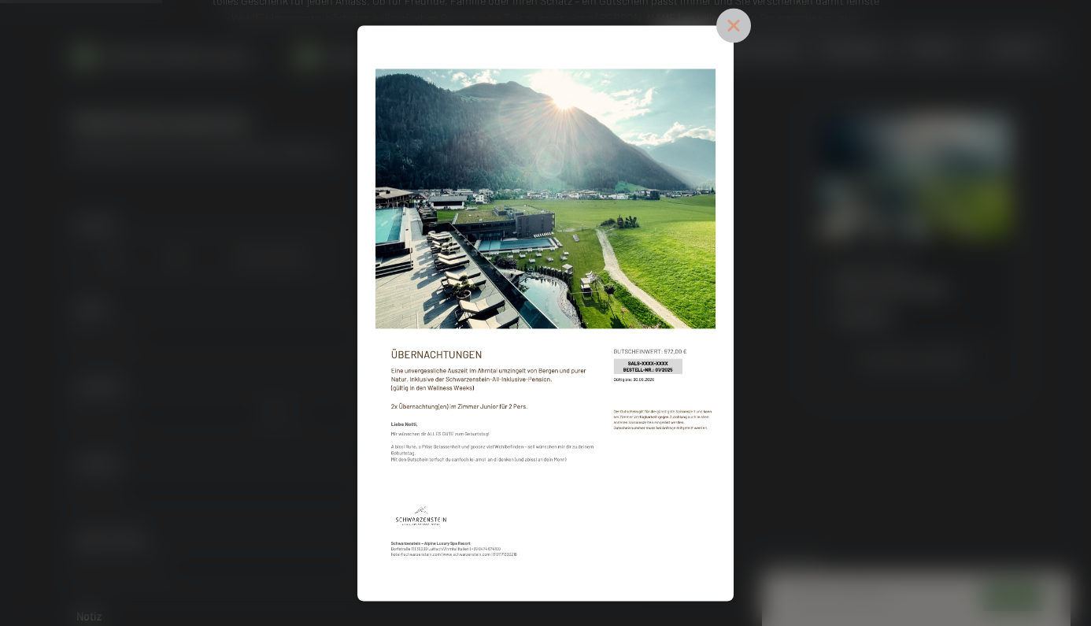
click at [751, 27] on icon at bounding box center [733, 25] width 35 height 35
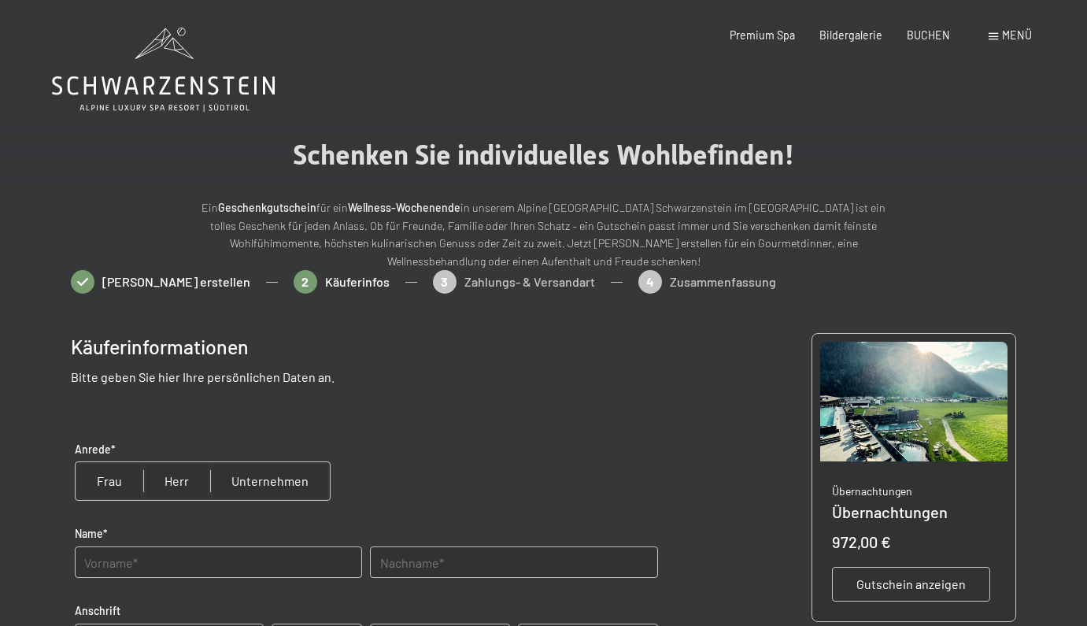
scroll to position [0, 0]
click at [179, 278] on span "Gutschein erstellen" at bounding box center [176, 281] width 148 height 17
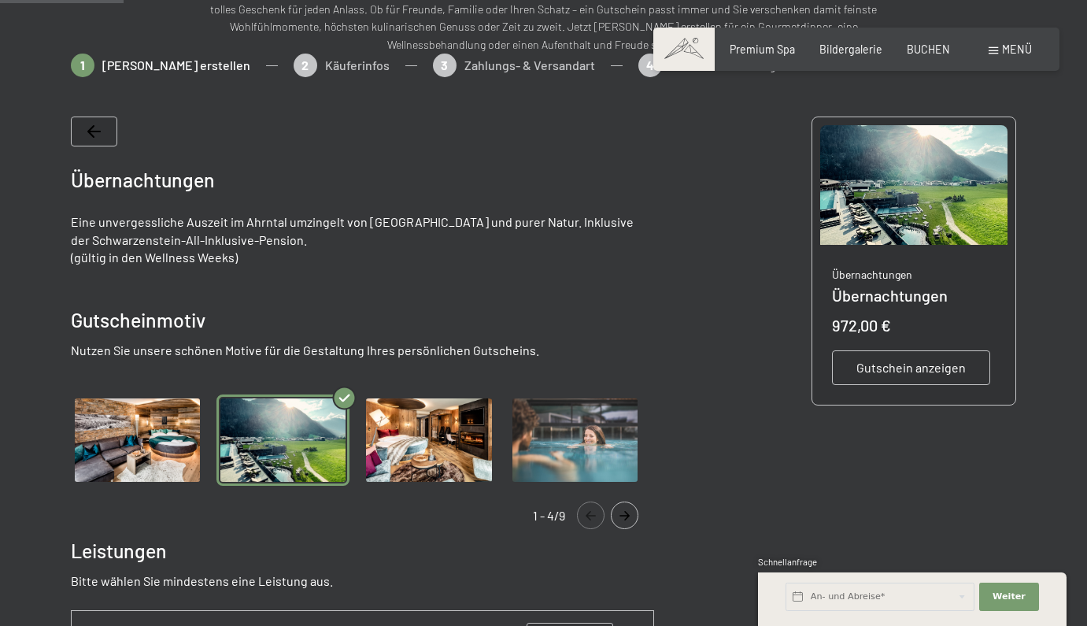
scroll to position [222, 0]
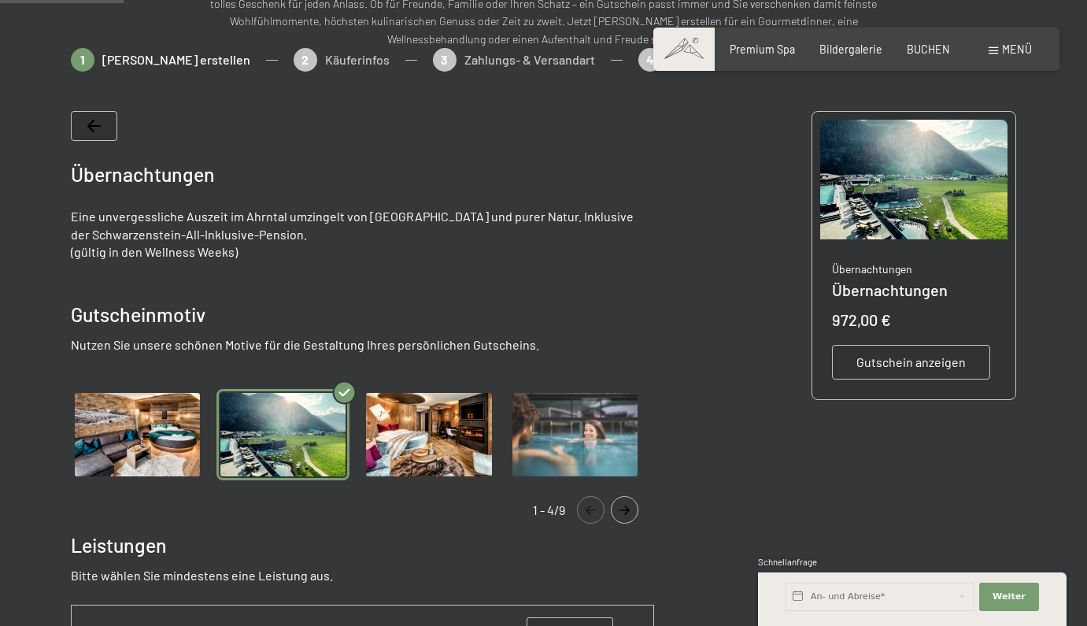
click at [623, 507] on icon "Navigate to next slide" at bounding box center [625, 509] width 26 height 9
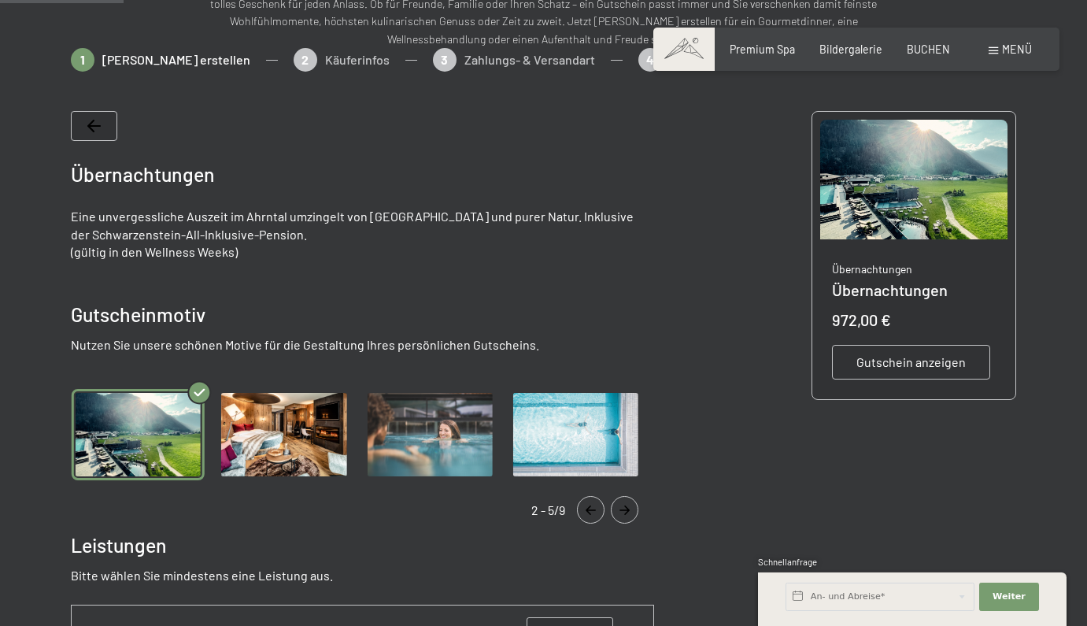
click at [564, 413] on img "Gallery" at bounding box center [575, 434] width 133 height 91
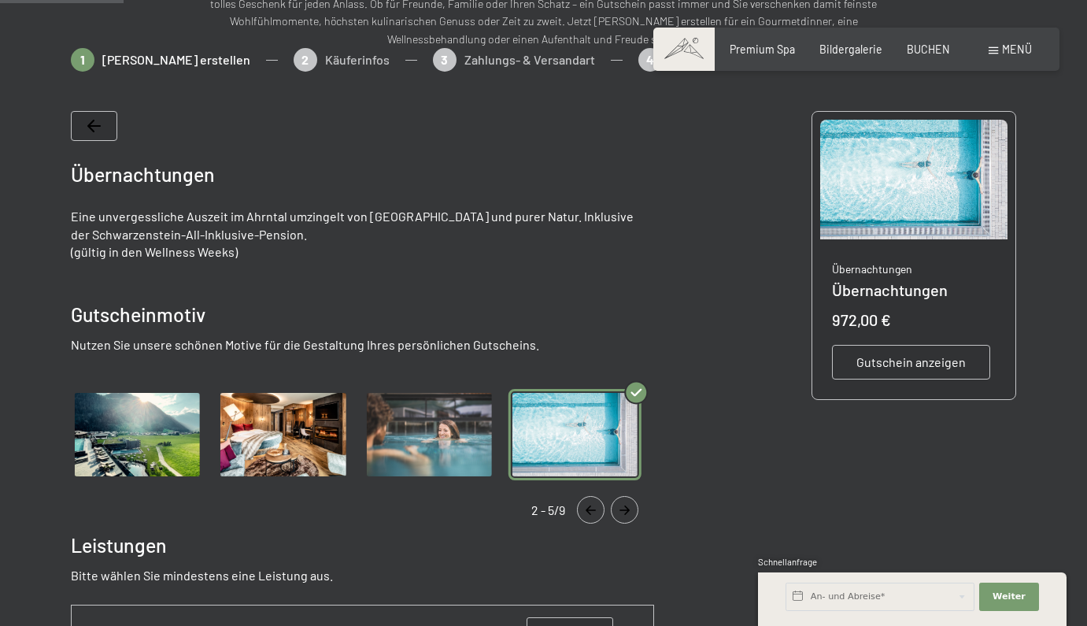
click at [632, 505] on button "Navigate to next slide" at bounding box center [625, 510] width 28 height 28
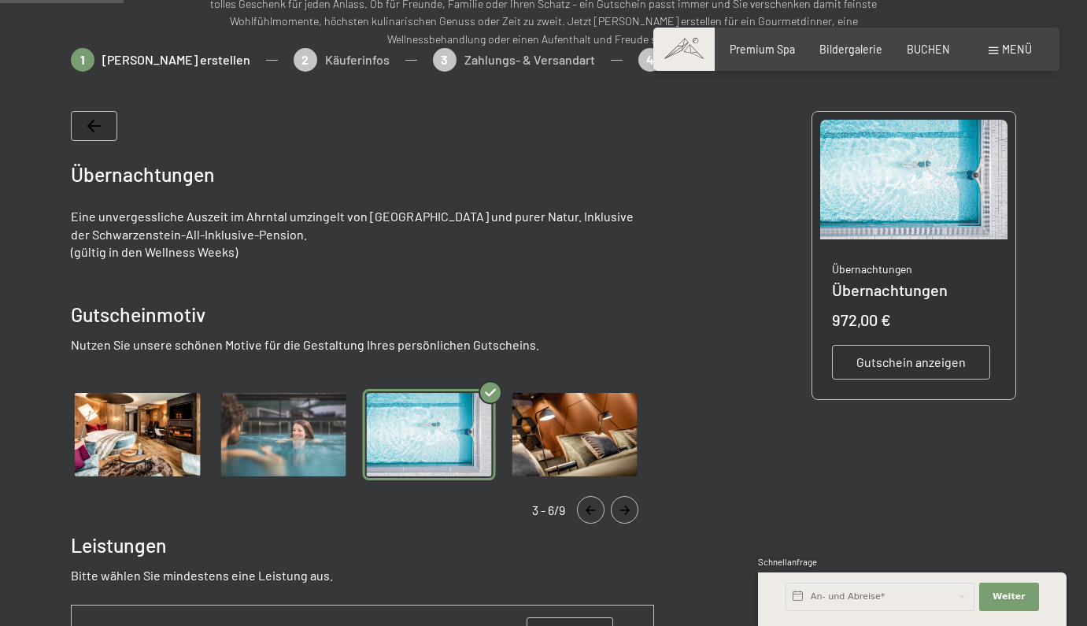
click at [619, 518] on button "Navigate to next slide" at bounding box center [625, 510] width 28 height 28
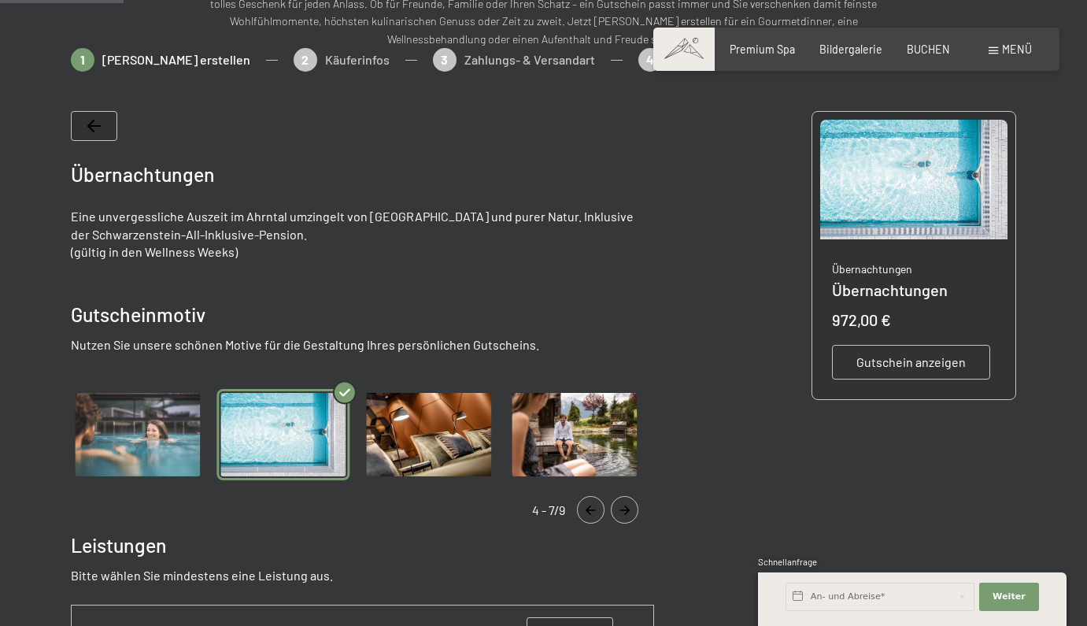
click at [607, 471] on img "Gallery" at bounding box center [574, 434] width 133 height 91
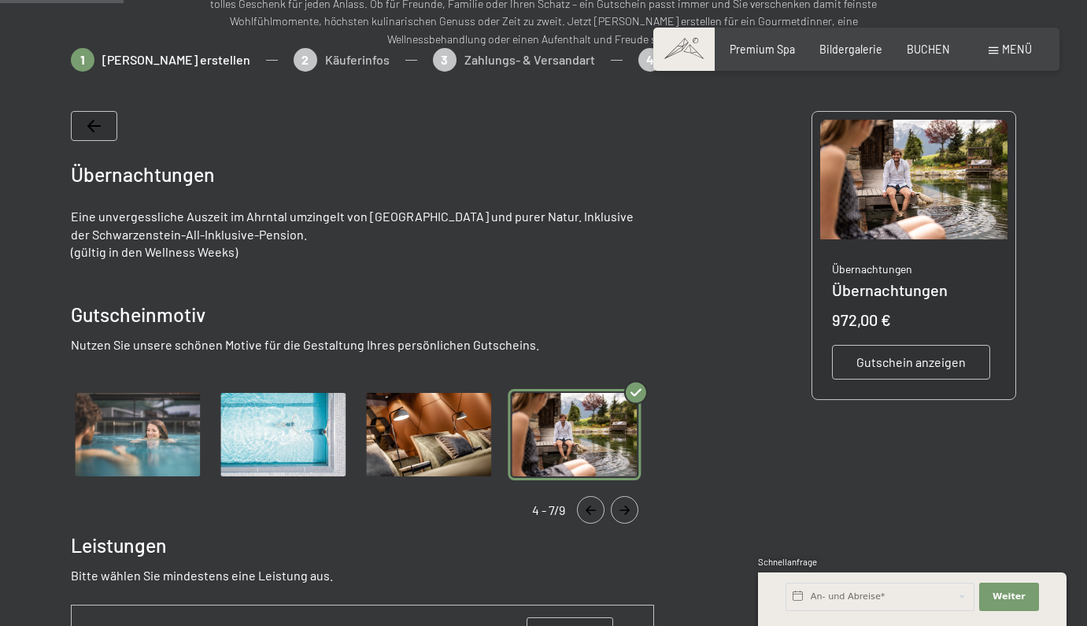
click at [619, 498] on button "Navigate to next slide" at bounding box center [625, 510] width 28 height 28
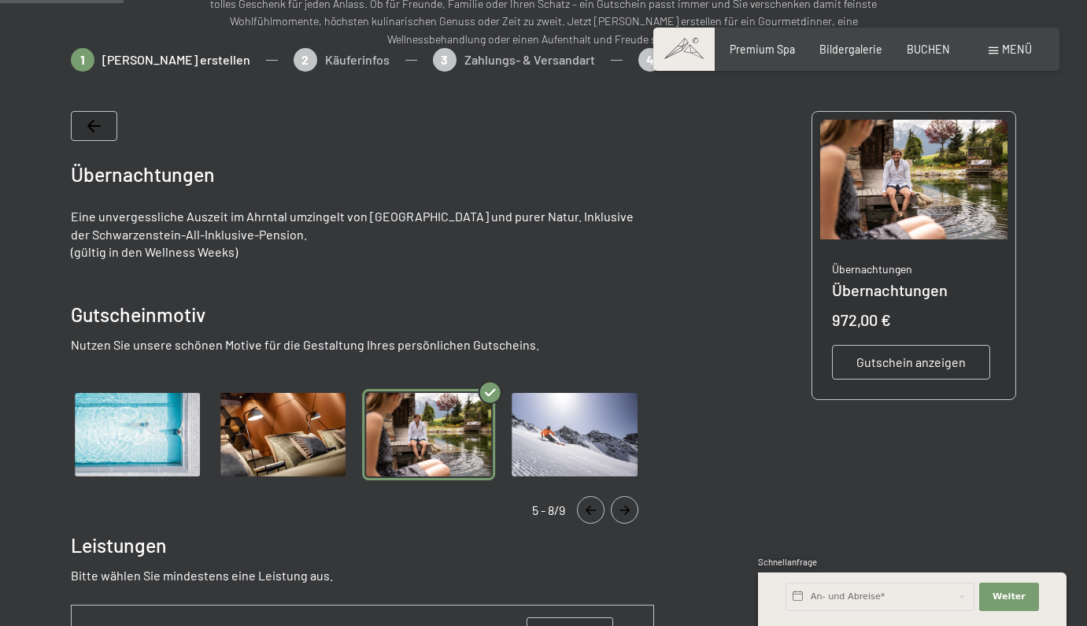
click at [586, 519] on button "Navigate to previous slide" at bounding box center [591, 510] width 28 height 28
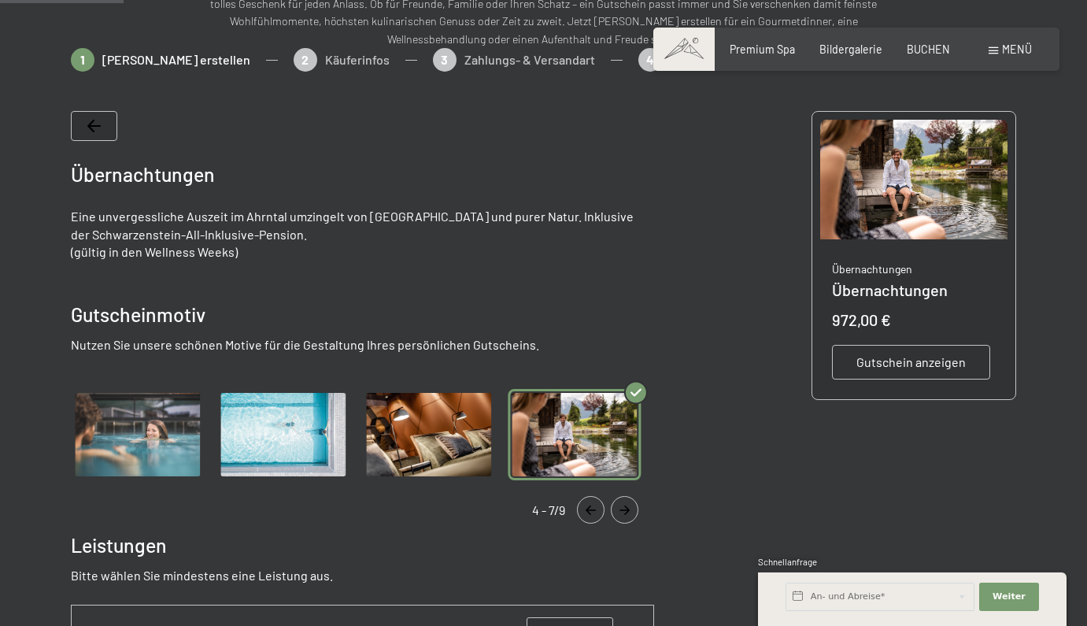
click at [586, 519] on button "Navigate to previous slide" at bounding box center [591, 510] width 28 height 28
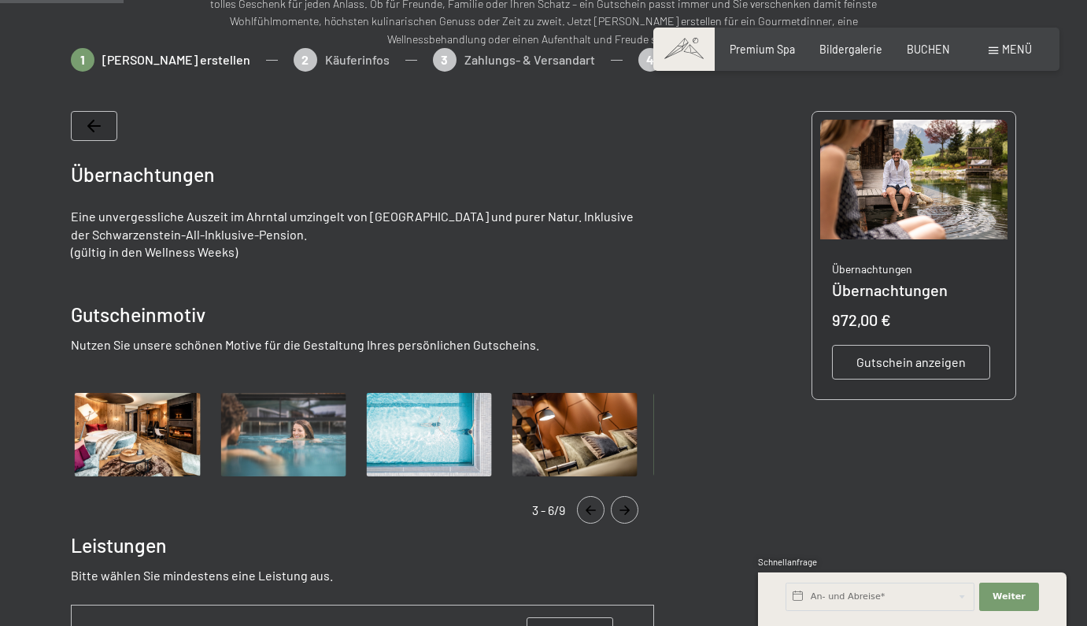
click at [586, 519] on button "Navigate to previous slide" at bounding box center [591, 510] width 28 height 28
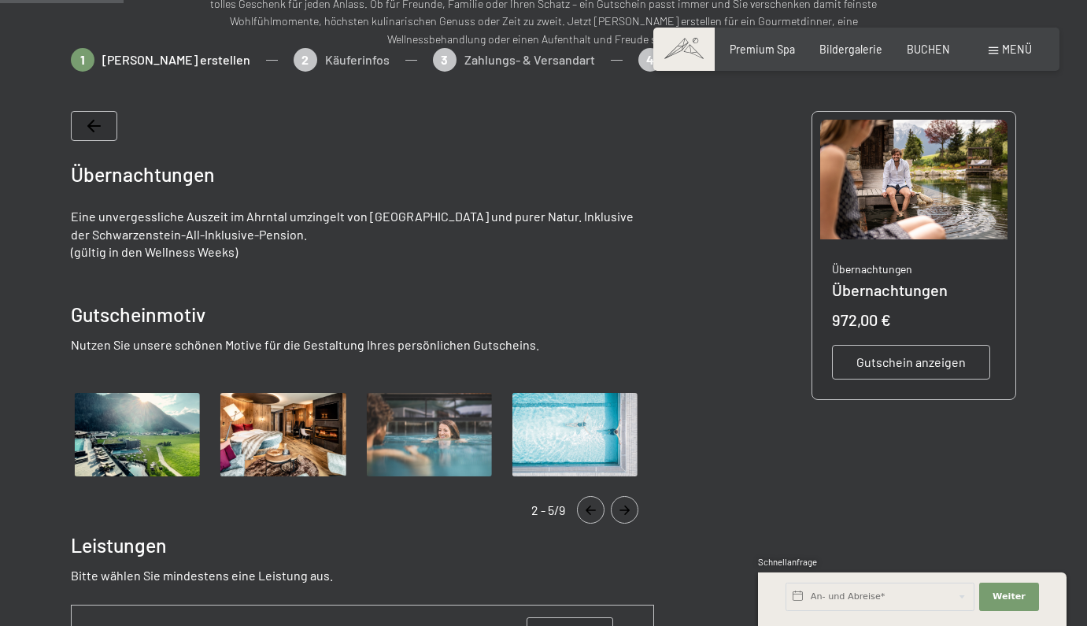
click at [586, 519] on button "Navigate to previous slide" at bounding box center [591, 510] width 28 height 28
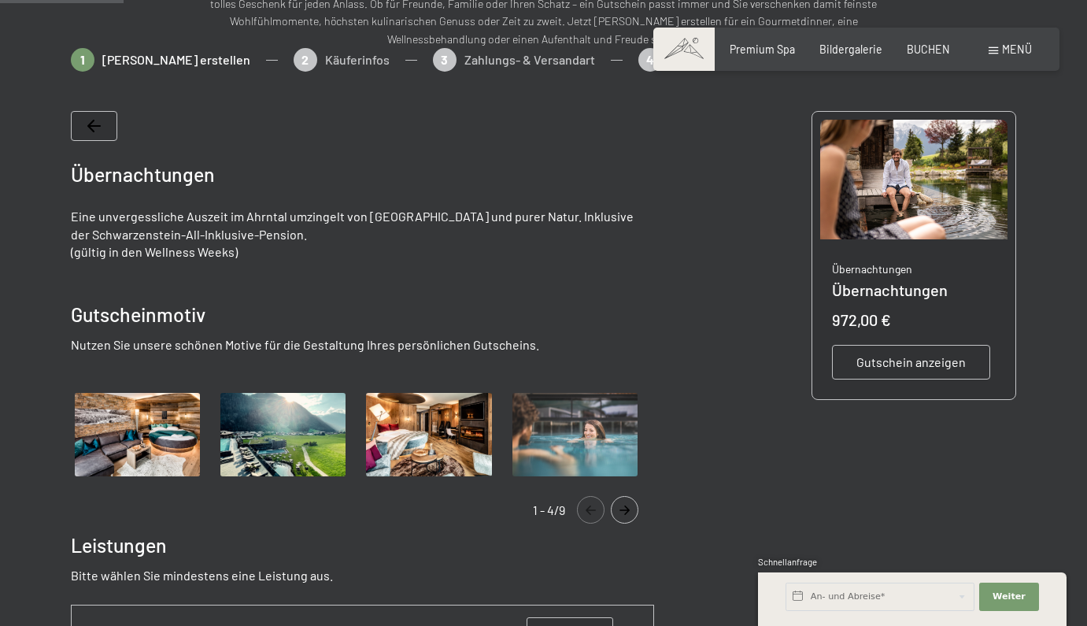
click at [284, 440] on img "Gallery" at bounding box center [282, 434] width 133 height 91
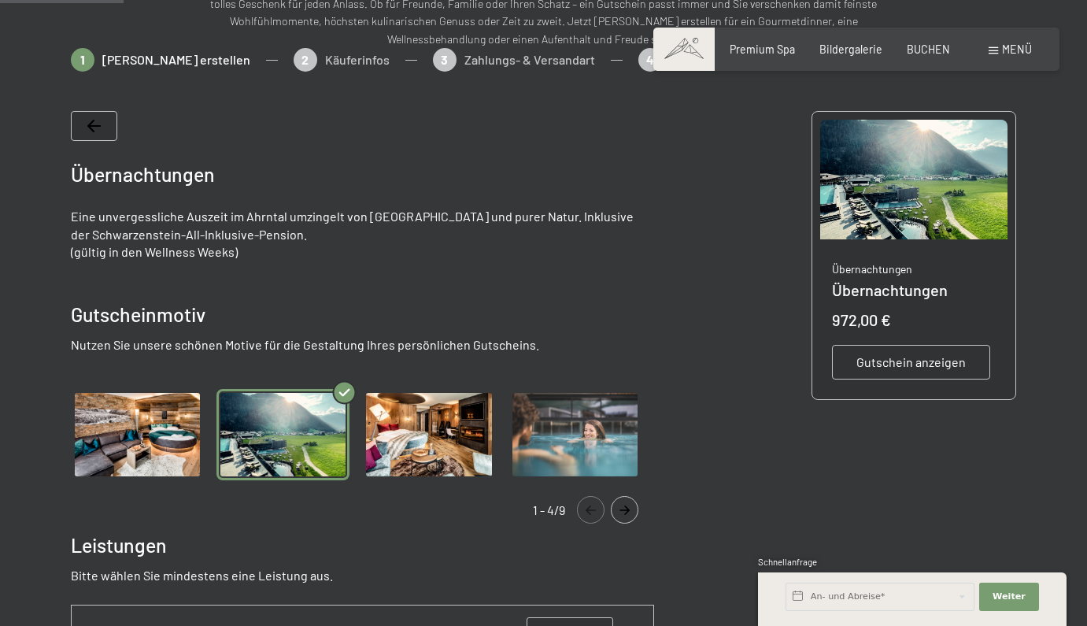
click at [575, 438] on img "Gallery" at bounding box center [574, 434] width 133 height 91
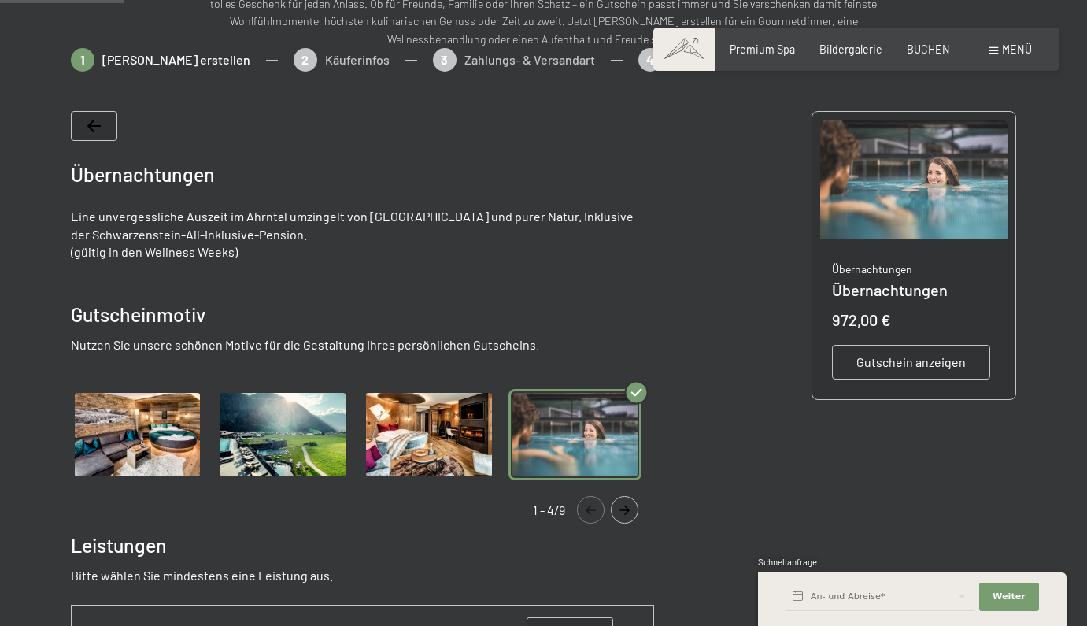
click at [499, 437] on li "Gallery" at bounding box center [429, 434] width 146 height 91
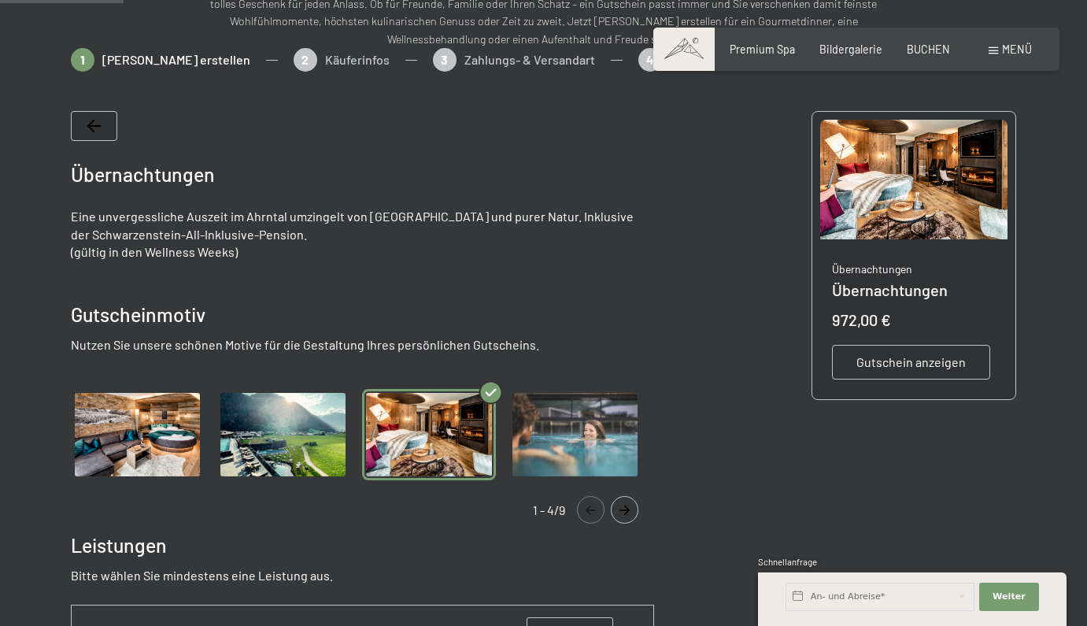
click at [631, 515] on button "Navigate to next slide" at bounding box center [625, 510] width 28 height 28
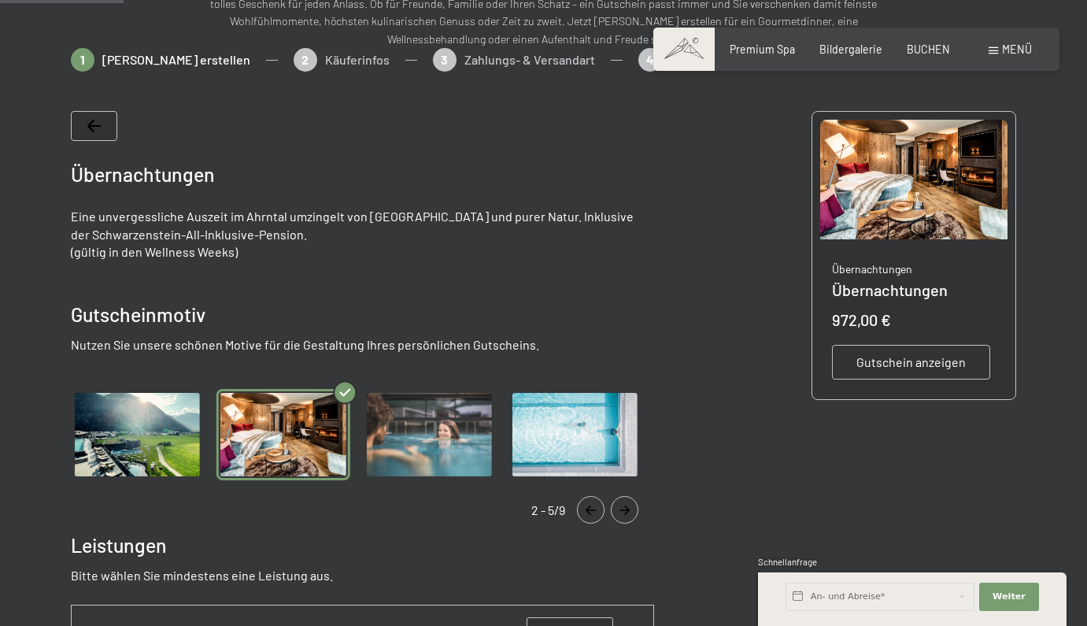
click at [631, 515] on button "Navigate to next slide" at bounding box center [625, 510] width 28 height 28
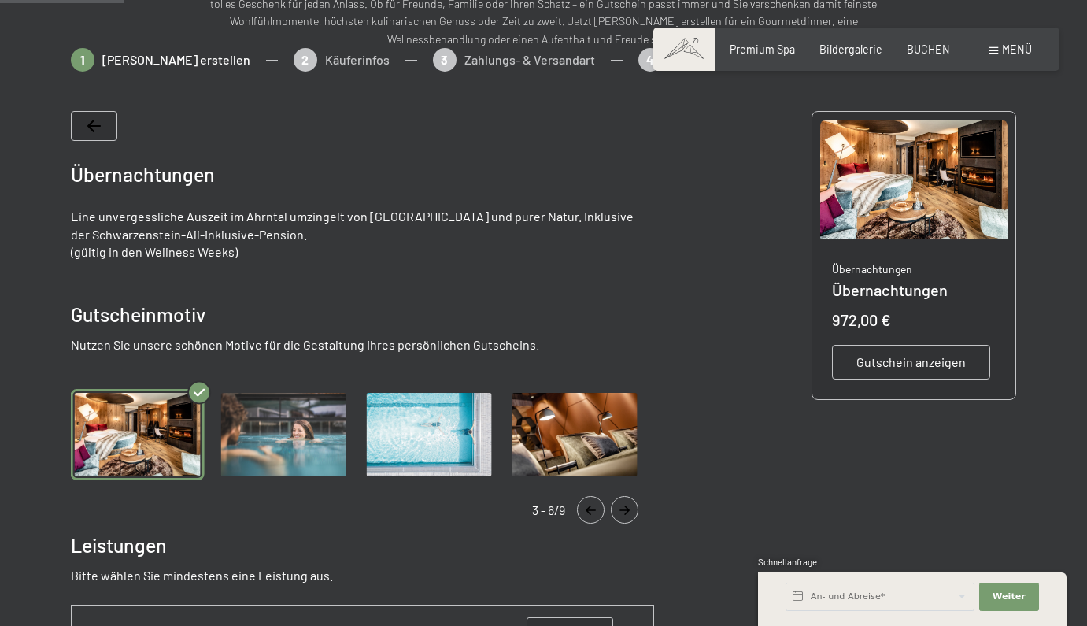
click at [631, 515] on button "Navigate to next slide" at bounding box center [625, 510] width 28 height 28
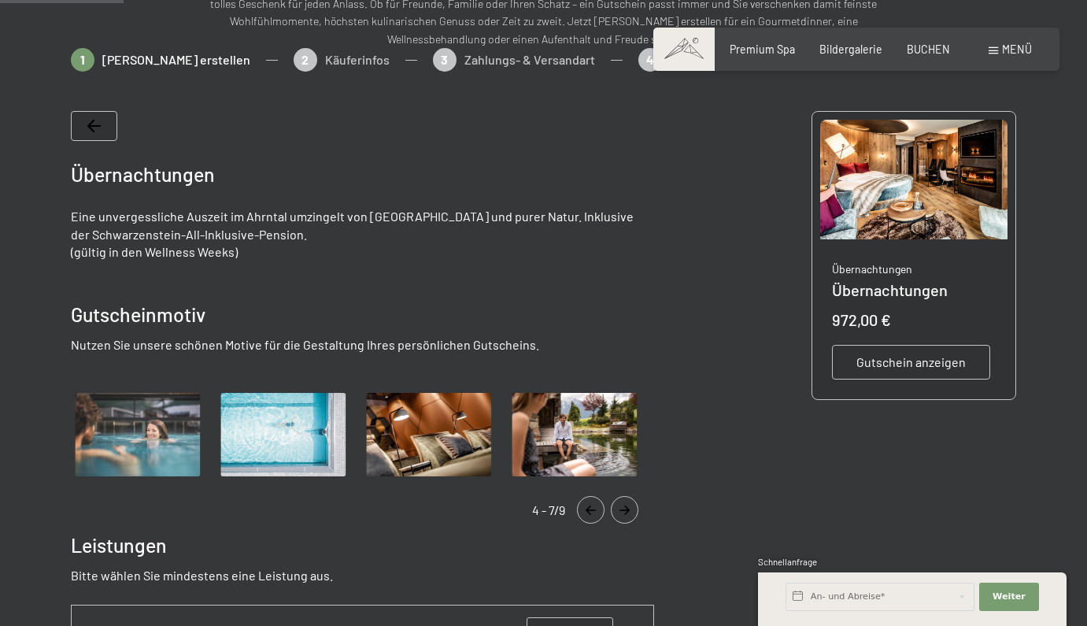
click at [633, 519] on button "Navigate to next slide" at bounding box center [625, 510] width 28 height 28
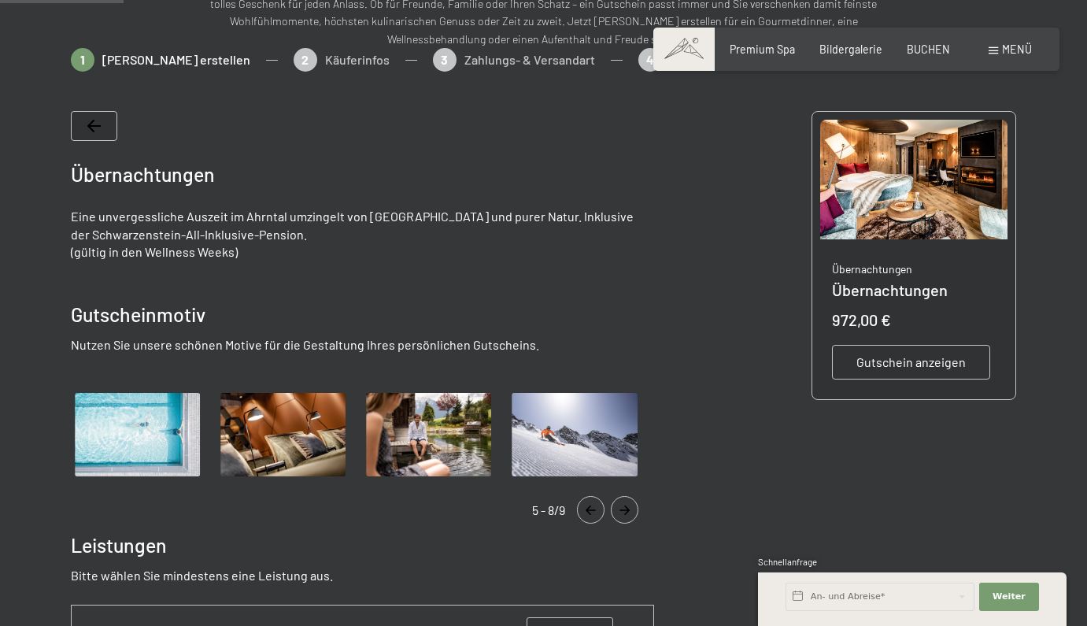
click at [150, 429] on img "Gallery" at bounding box center [137, 434] width 133 height 91
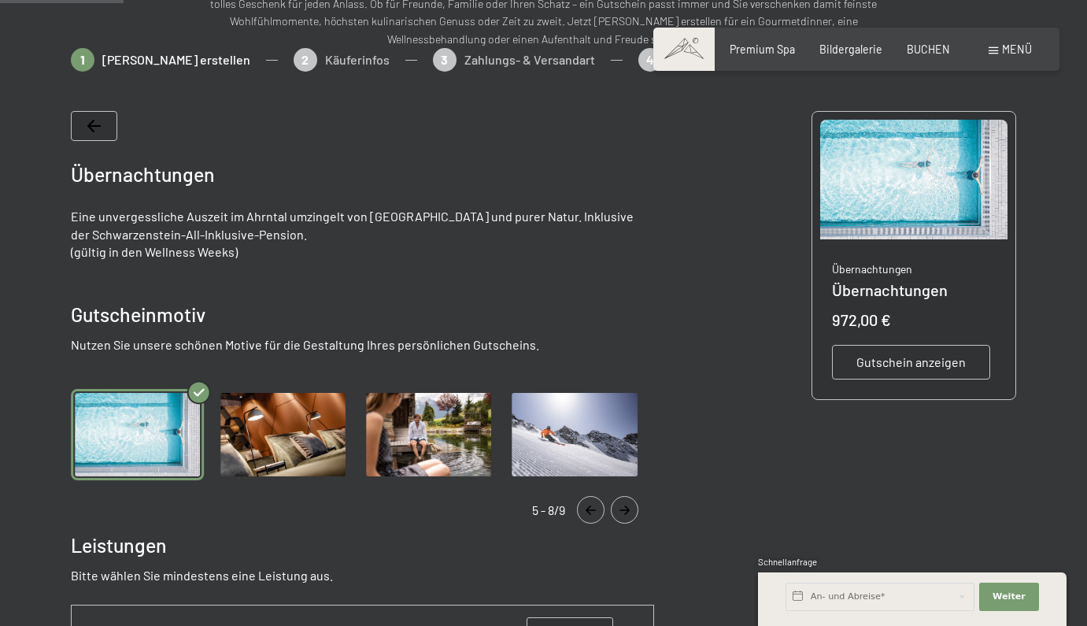
click at [897, 371] on div "Gutschein anzeigen" at bounding box center [911, 362] width 158 height 35
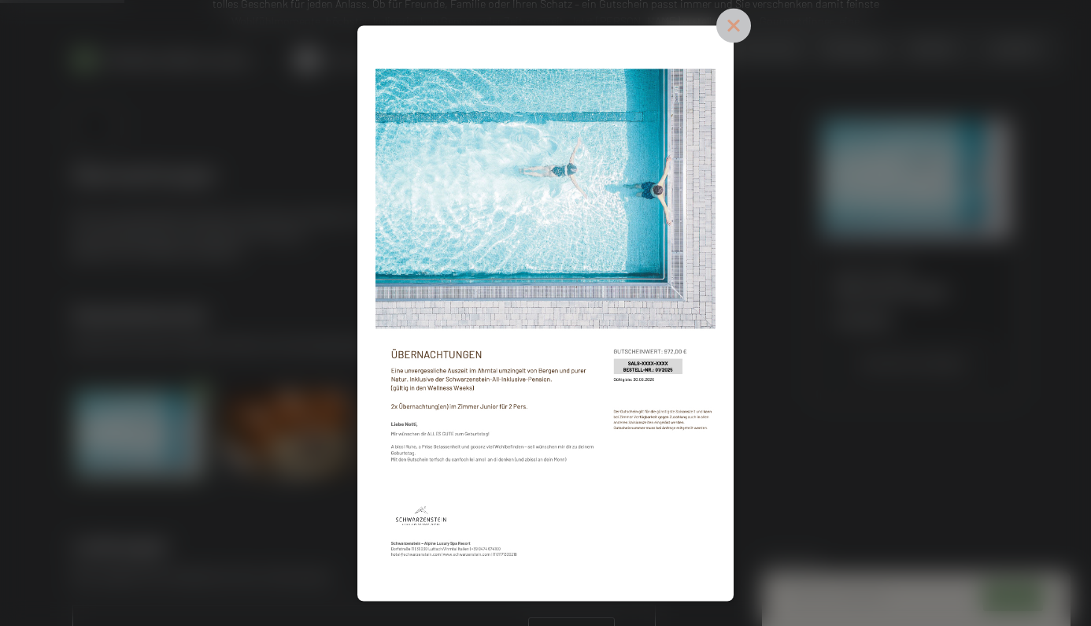
click at [751, 35] on icon at bounding box center [733, 25] width 35 height 35
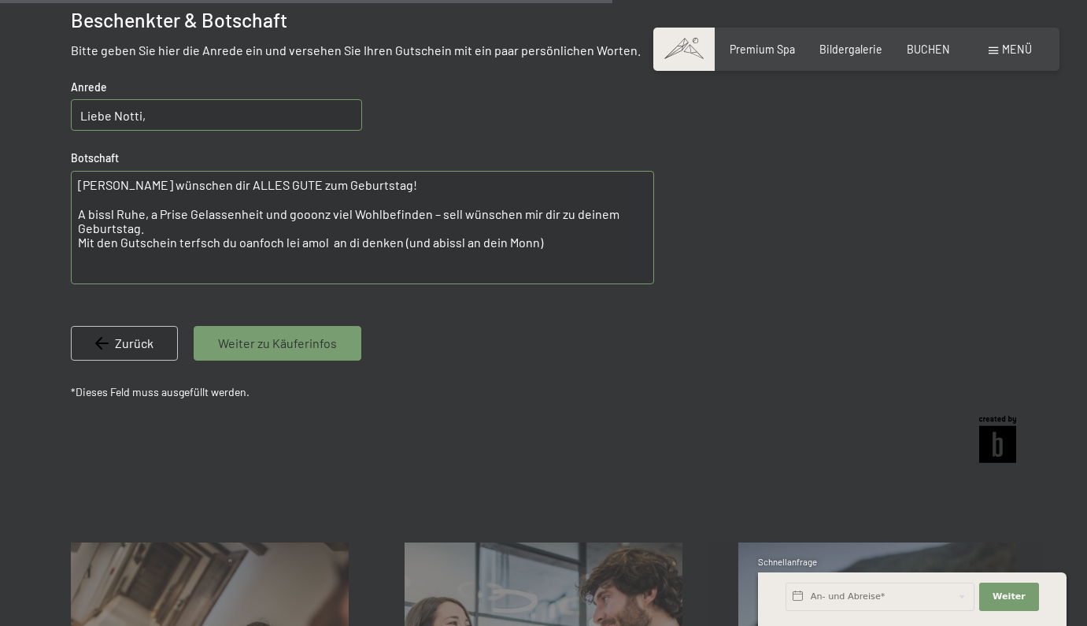
click at [342, 350] on div "Weiter zu Käuferinfos" at bounding box center [278, 343] width 168 height 35
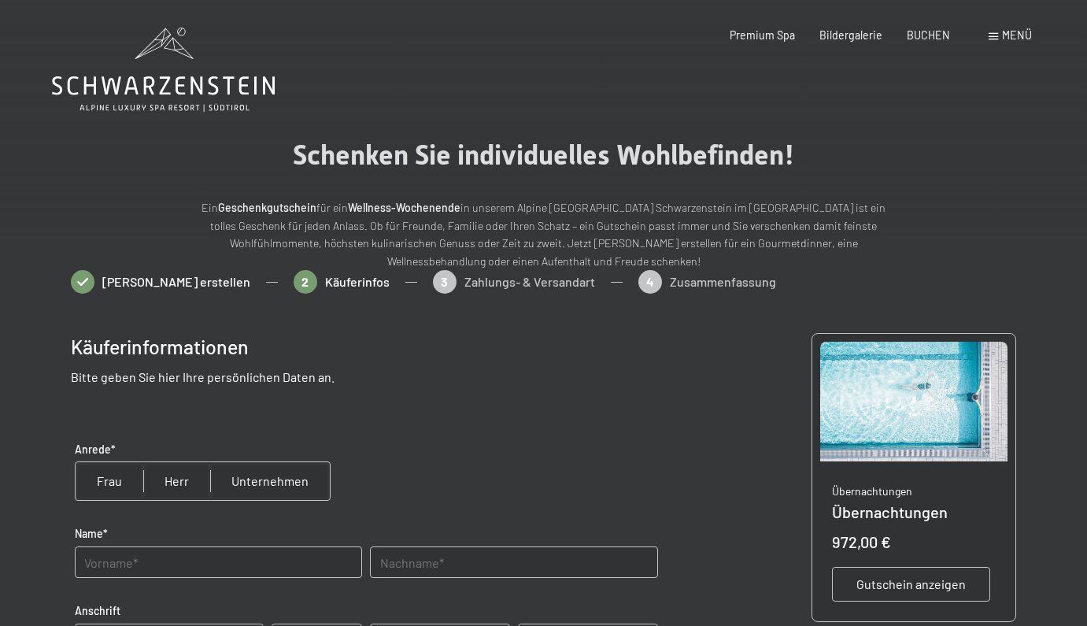
scroll to position [0, 0]
click at [104, 483] on input "radio" at bounding box center [110, 481] width 68 height 38
radio input "true"
type input "Sabrina"
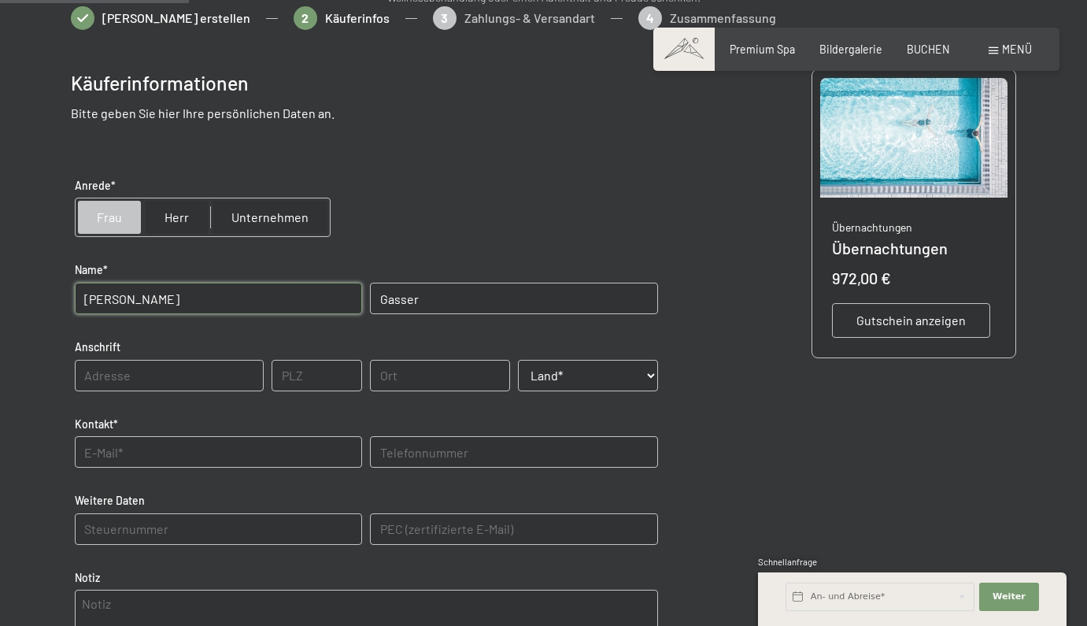
scroll to position [287, 0]
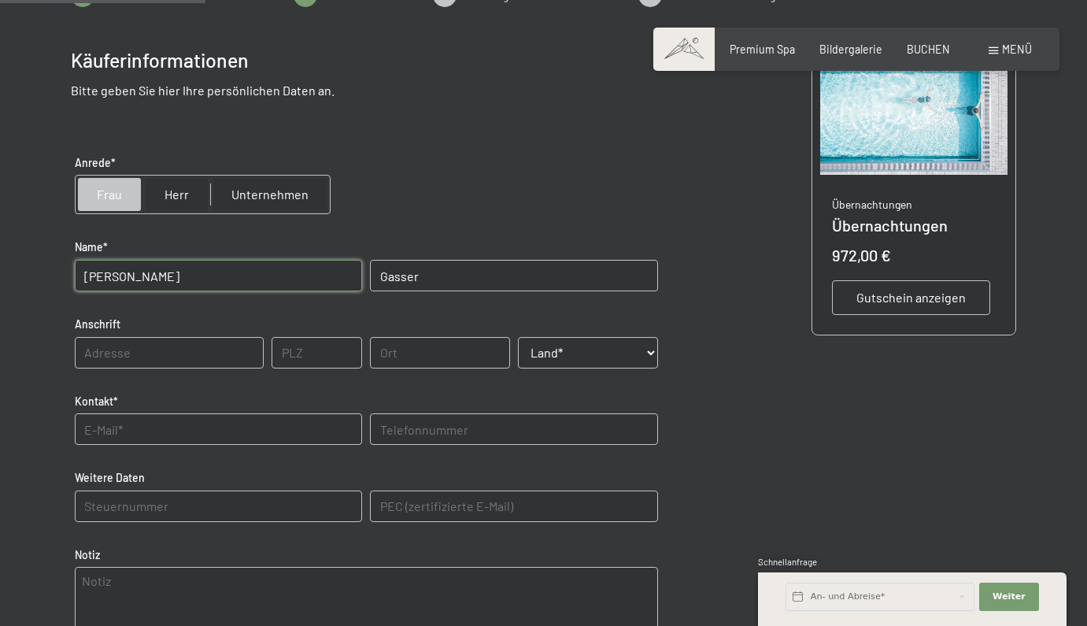
type input "Gasser"
type input "Angerdorf 29B"
click at [325, 357] on input "text" at bounding box center [317, 352] width 91 height 31
type input "39030"
click at [449, 352] on span "Einwilligung Marketing*" at bounding box center [456, 358] width 130 height 16
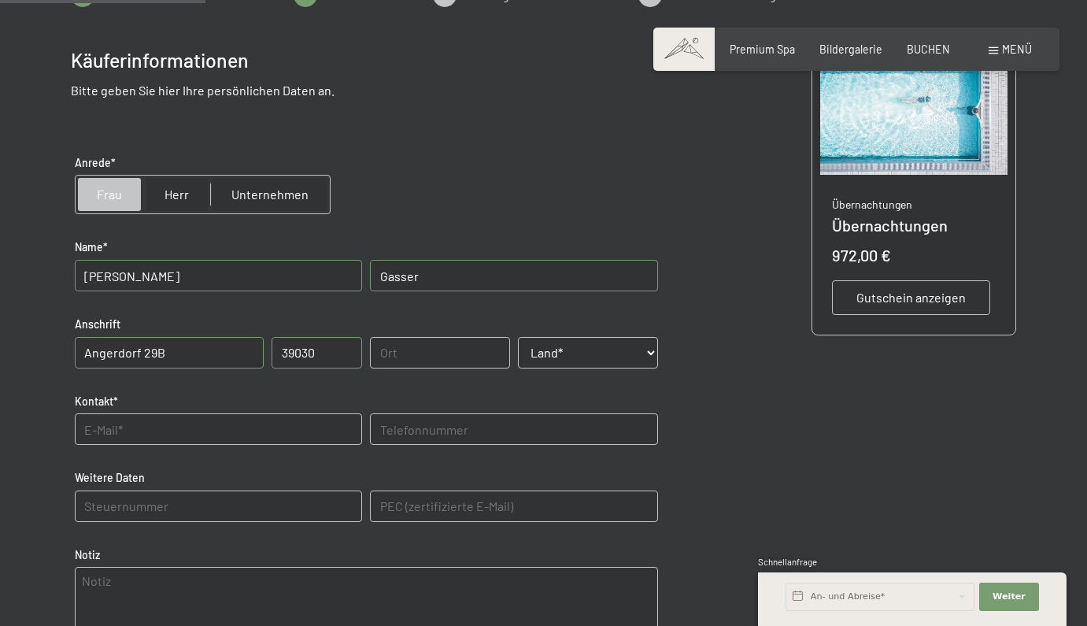
click at [383, 352] on input "Einwilligung Marketing*" at bounding box center [376, 358] width 16 height 16
checkbox input "false"
type input "Vintl"
select select "ITA"
type input "sabi.gasser@gmail.com"
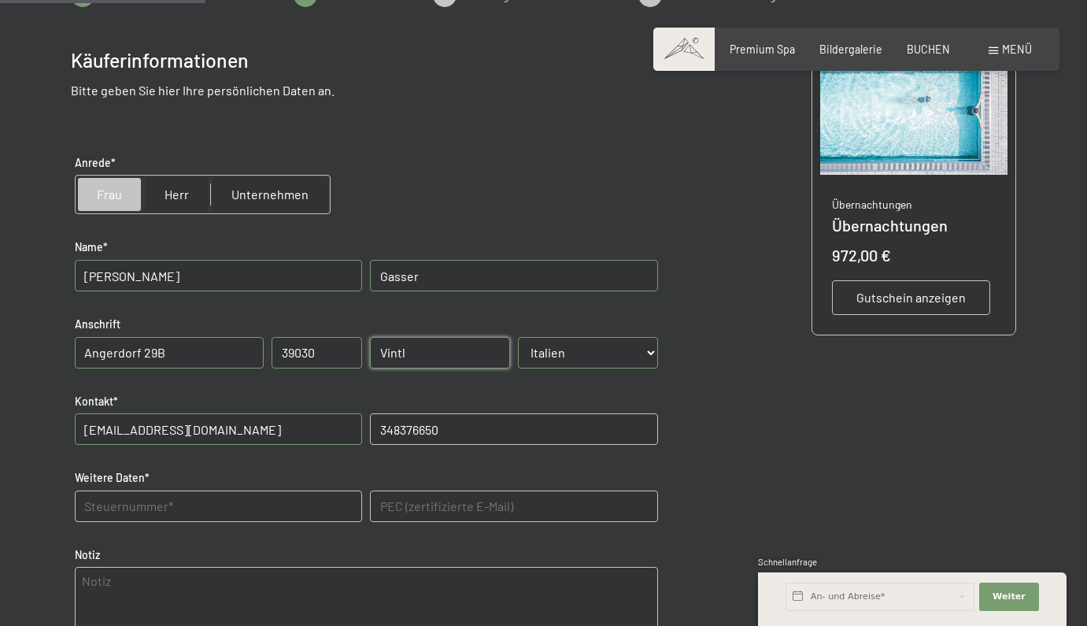
type input "3483766509"
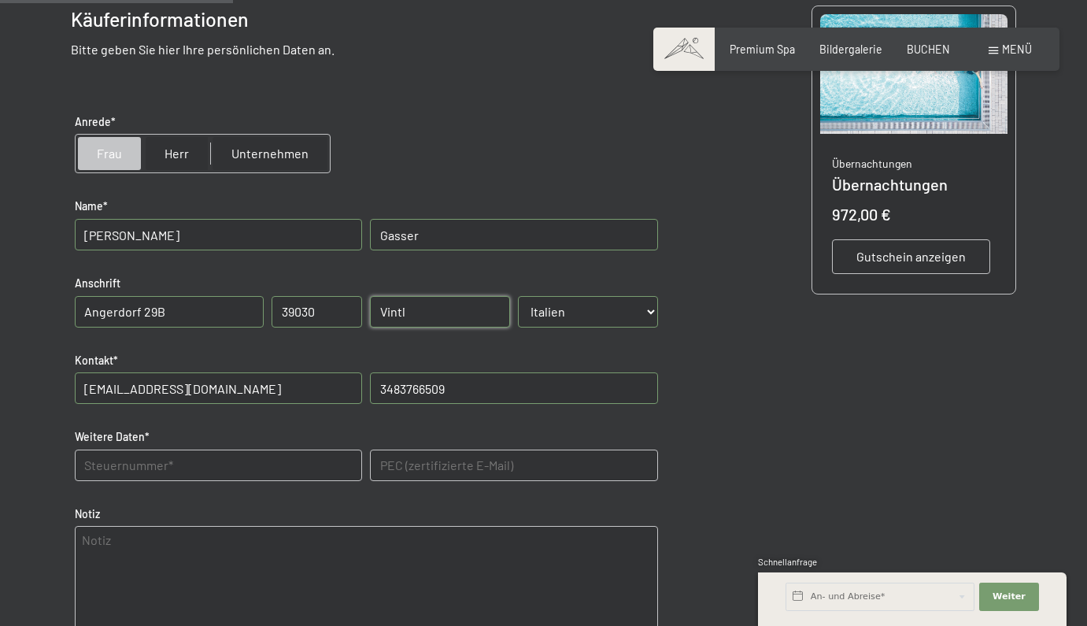
scroll to position [324, 0]
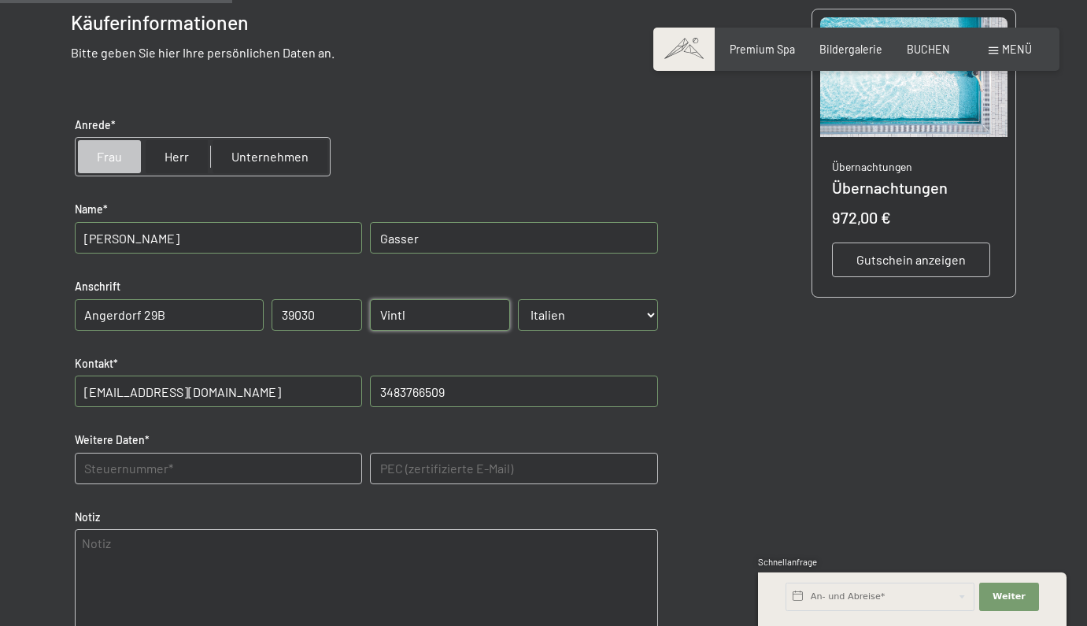
click at [292, 464] on Daten "text" at bounding box center [218, 468] width 287 height 31
click at [292, 464] on Daten "GSSSR" at bounding box center [218, 468] width 287 height 31
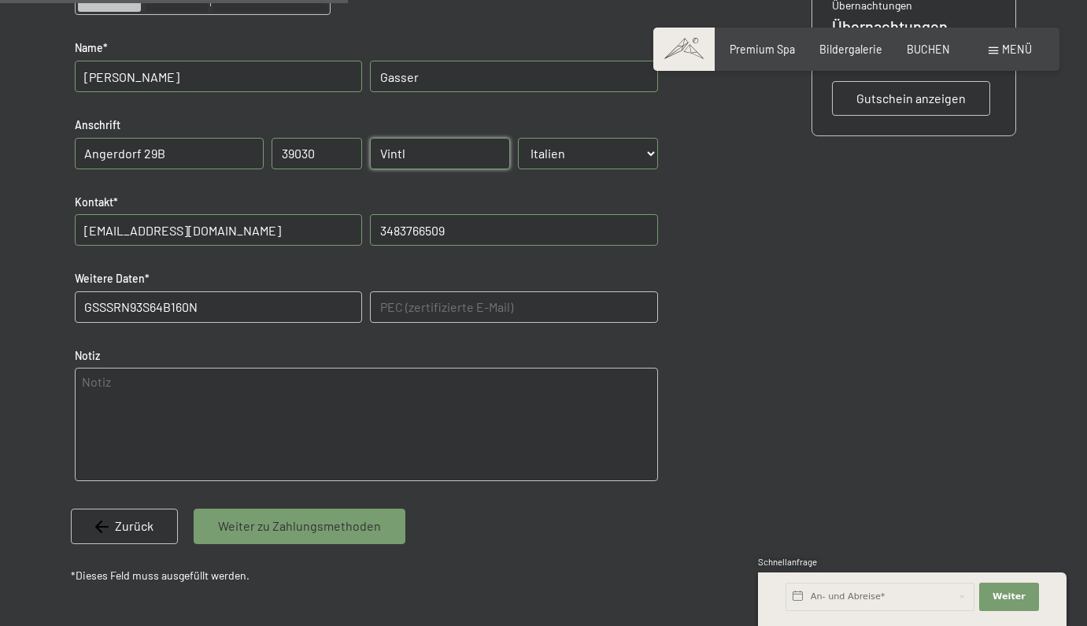
type Daten "GSSSRN93S64B160N"
click at [301, 530] on span "Weiter zu Zahlungsmethoden" at bounding box center [299, 525] width 163 height 17
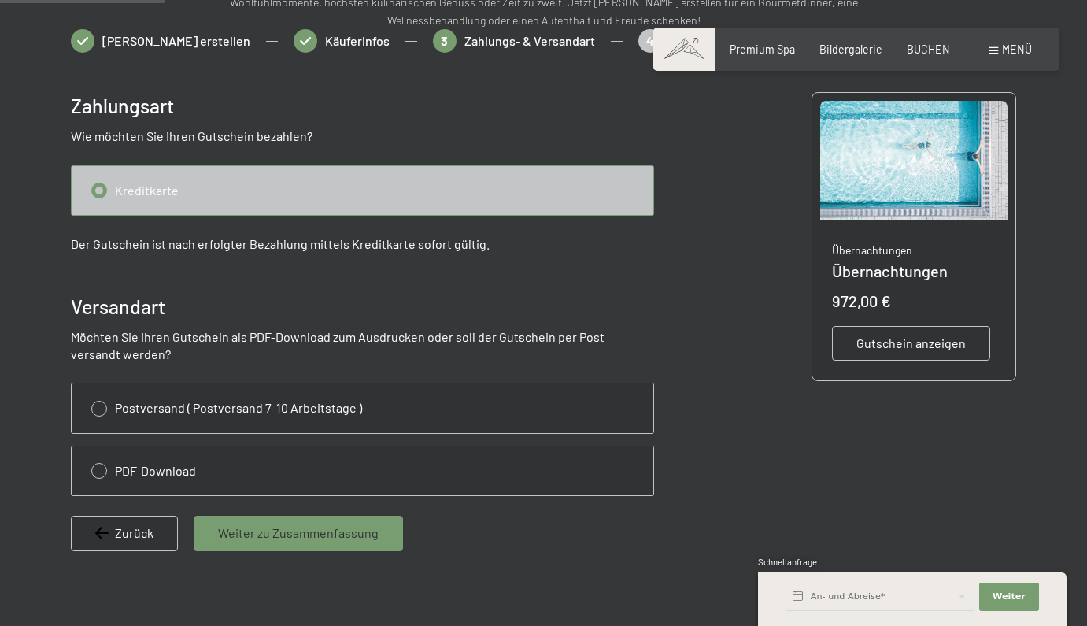
scroll to position [190, 0]
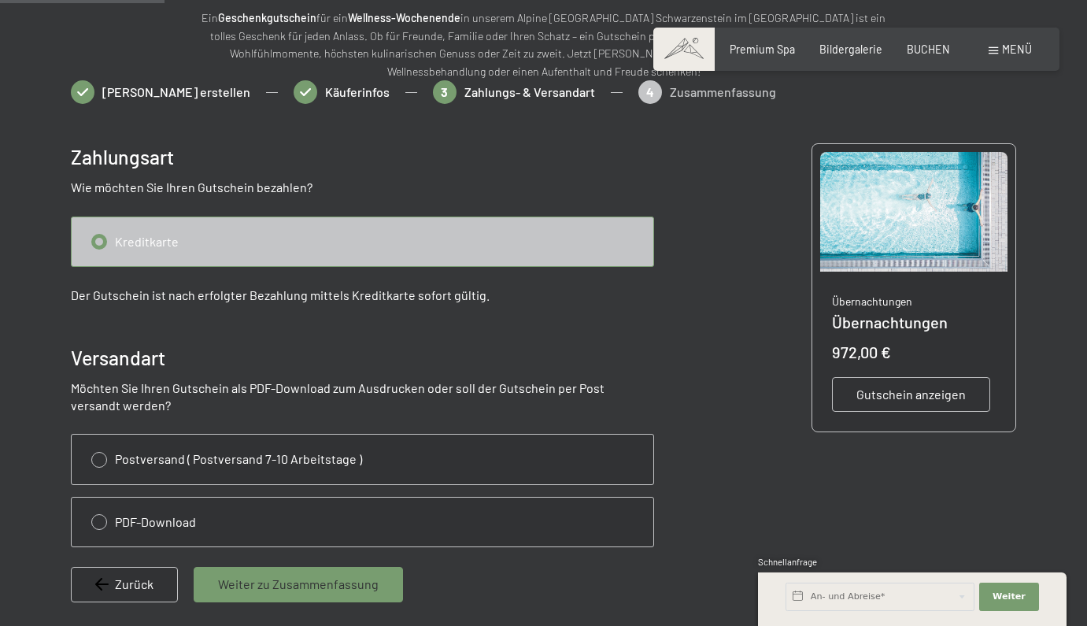
click at [322, 586] on span "Weiter zu Zusammenfassung" at bounding box center [298, 583] width 161 height 17
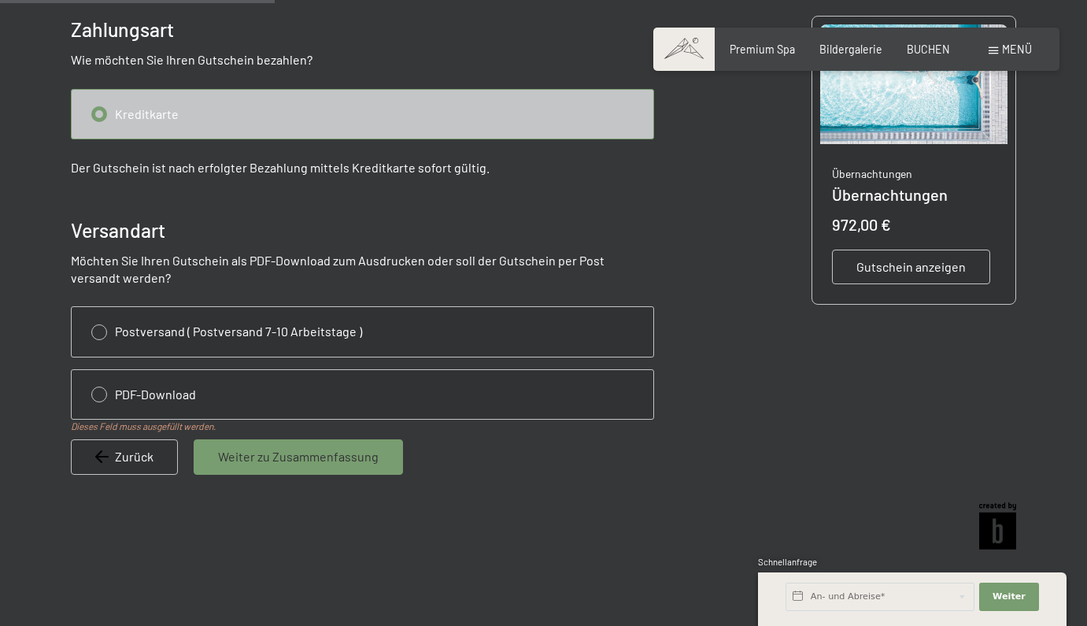
scroll to position [333, 0]
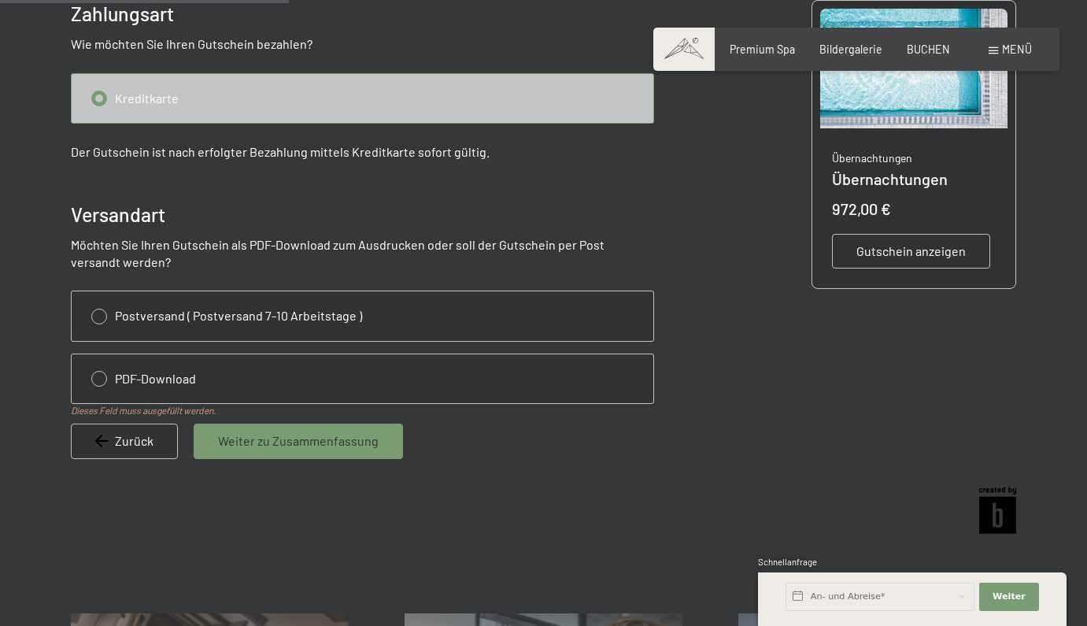
click at [105, 367] on input "radio" at bounding box center [363, 378] width 582 height 49
radio input "true"
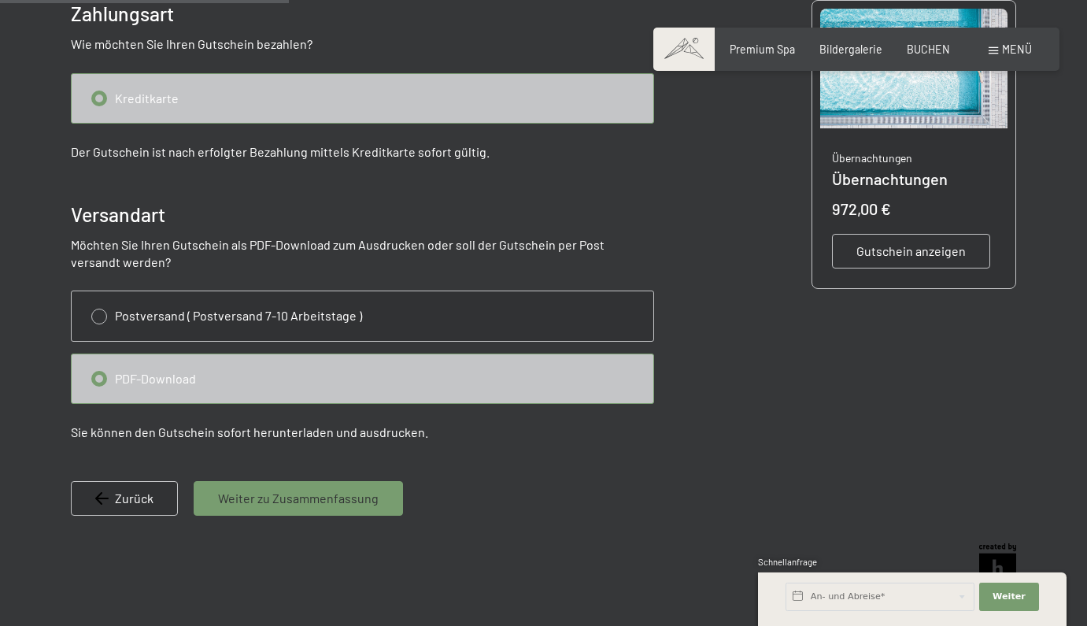
click at [267, 490] on span "Weiter zu Zusammenfassung" at bounding box center [298, 498] width 161 height 17
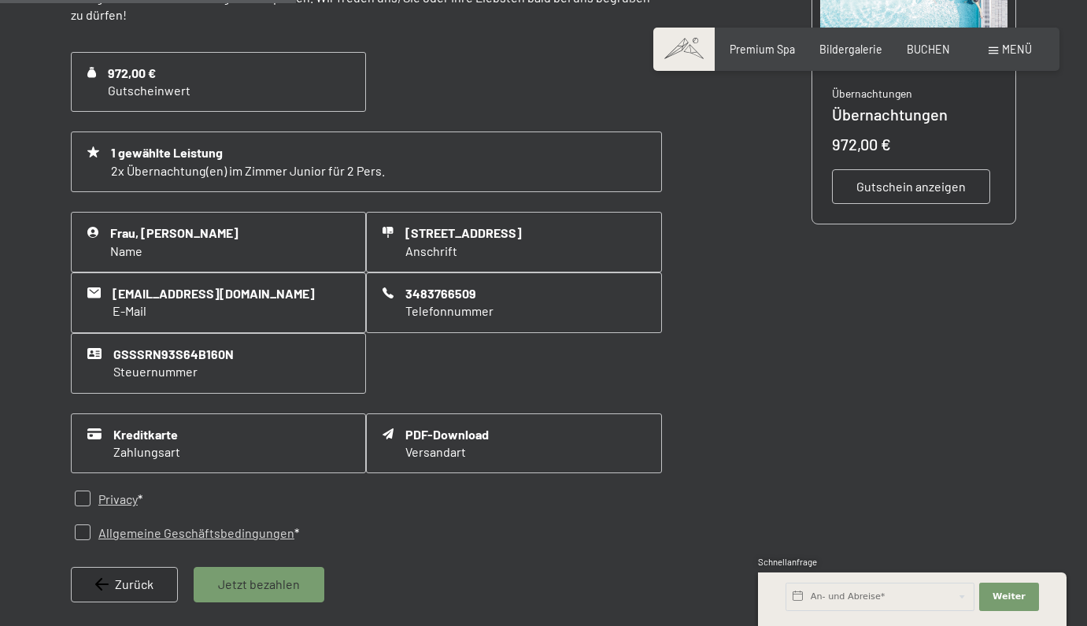
scroll to position [397, 0]
click at [91, 497] on label "Privacy *" at bounding box center [117, 498] width 52 height 17
click at [82, 490] on input "checkbox" at bounding box center [83, 498] width 16 height 16
checkbox input "true"
click at [84, 526] on input "checkbox" at bounding box center [83, 532] width 16 height 16
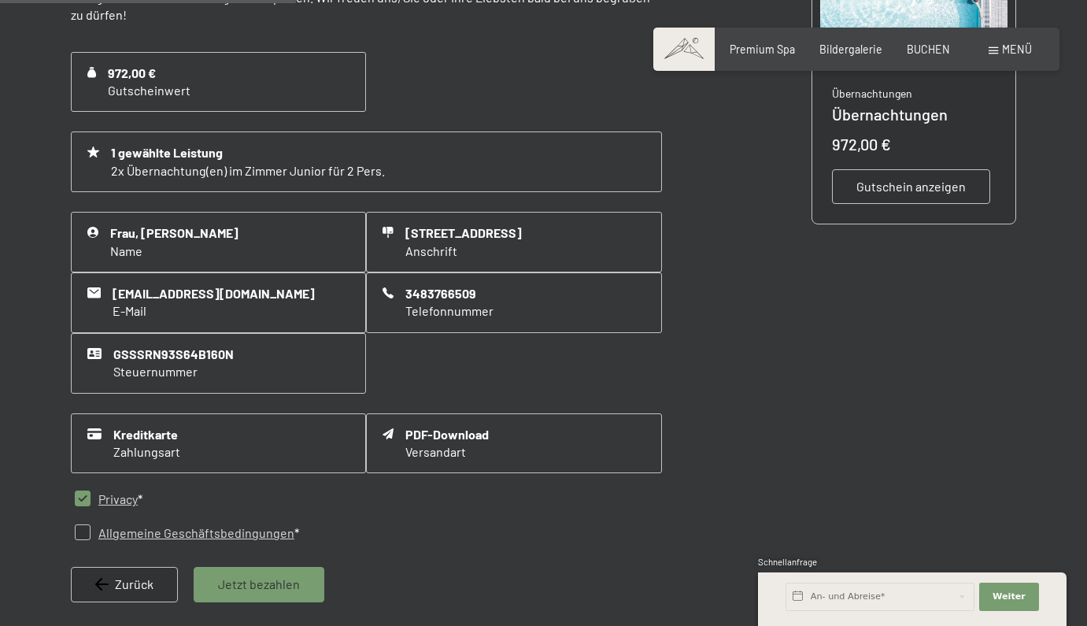
checkbox input "true"
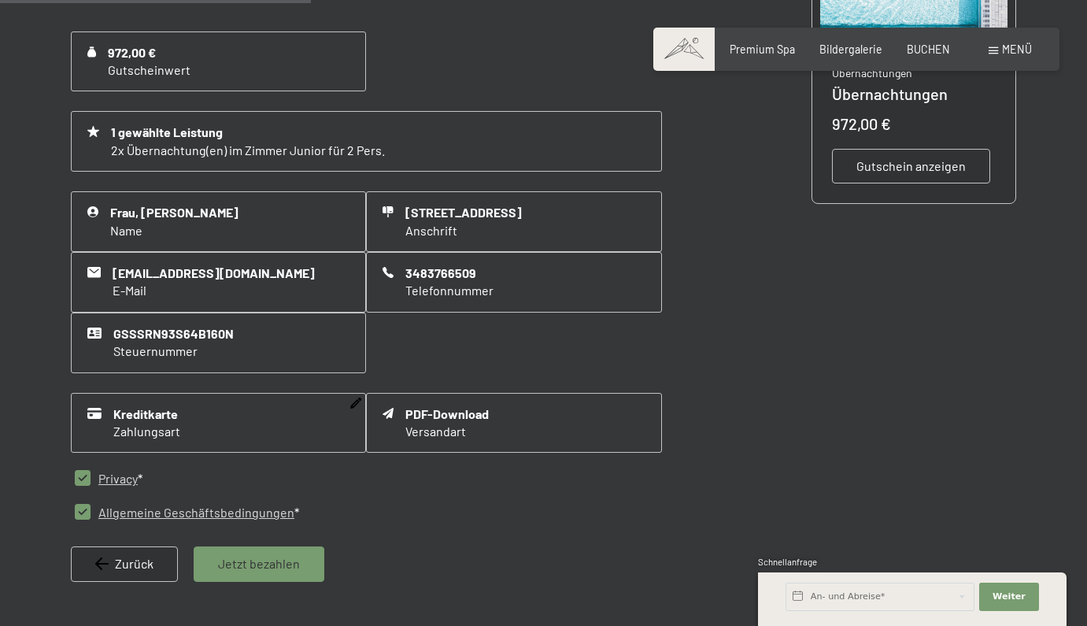
scroll to position [417, 0]
click at [230, 556] on span "Jetzt bezahlen" at bounding box center [259, 564] width 82 height 17
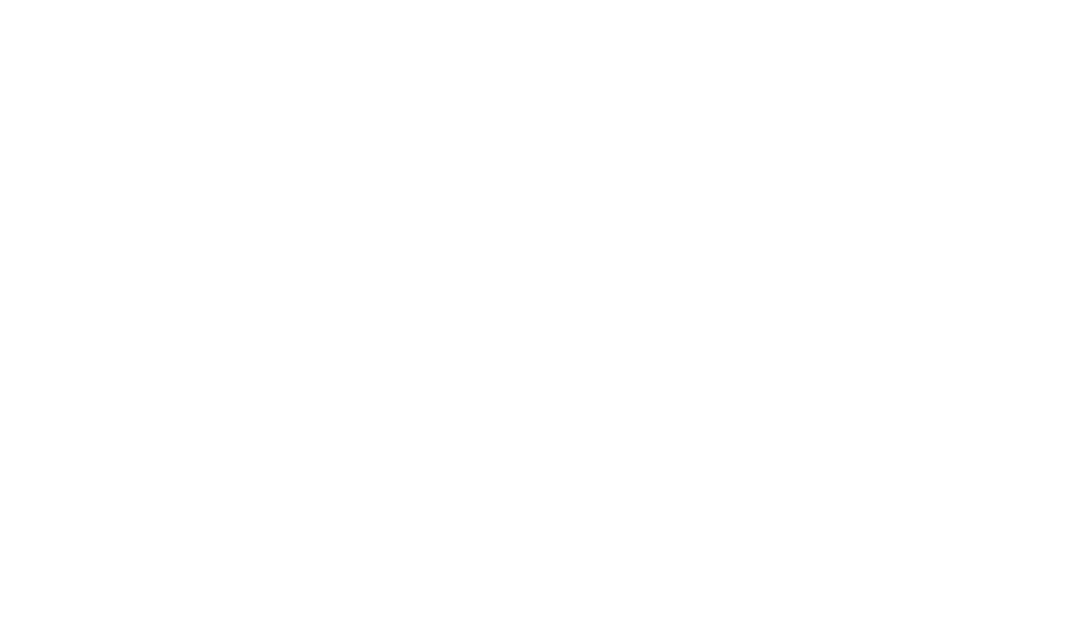
scroll to position [0, 0]
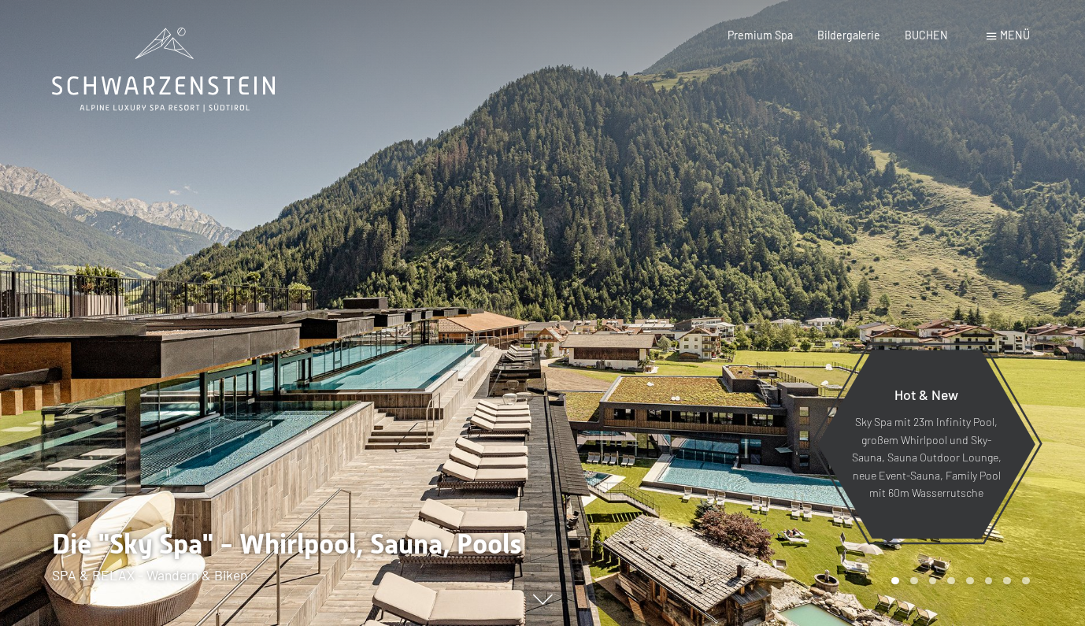
click at [1005, 36] on span "Menü" at bounding box center [1015, 34] width 30 height 13
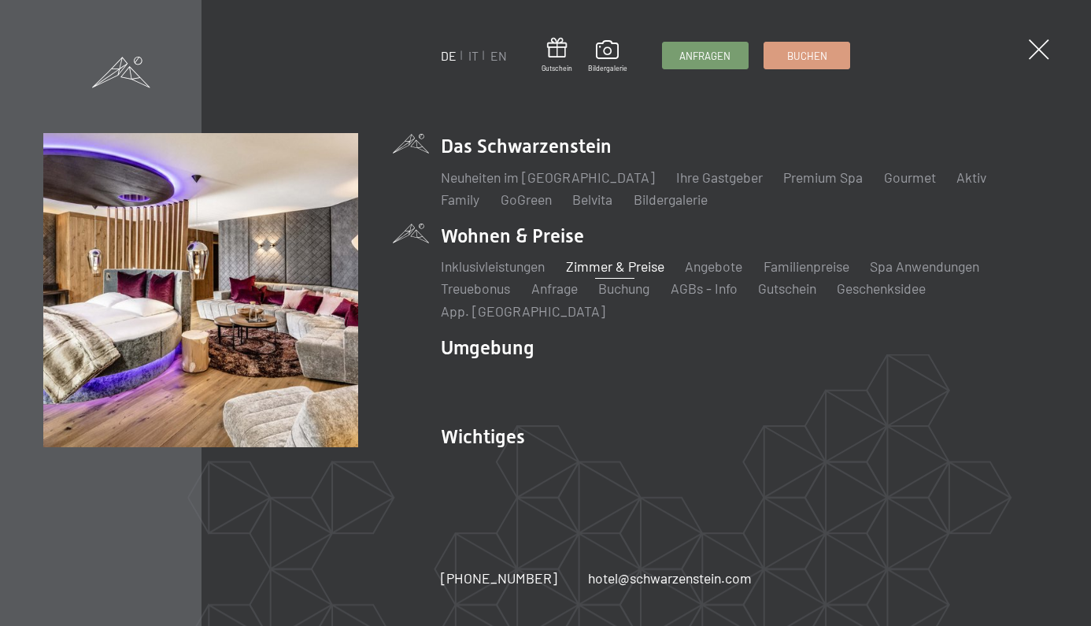
click at [591, 264] on link "Zimmer & Preise" at bounding box center [615, 265] width 98 height 17
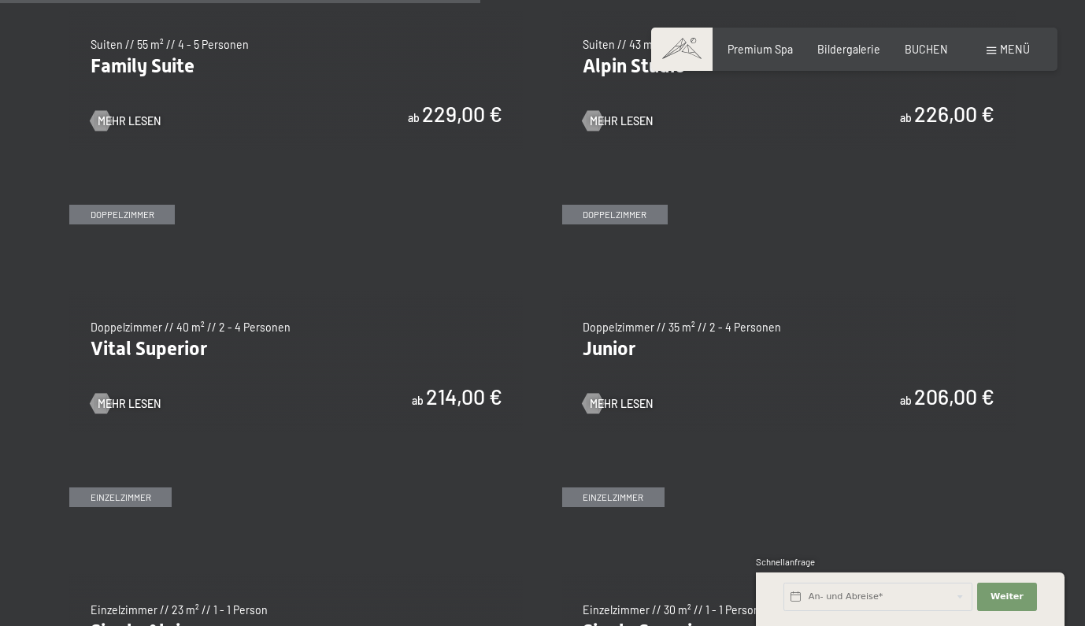
scroll to position [1940, 0]
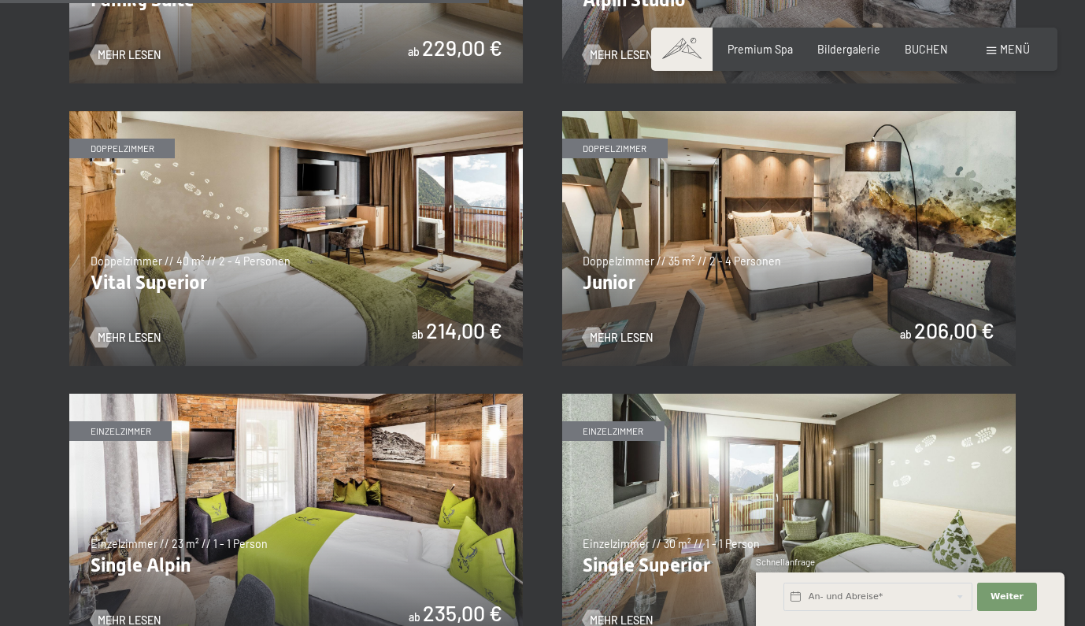
click at [779, 236] on img at bounding box center [788, 238] width 453 height 255
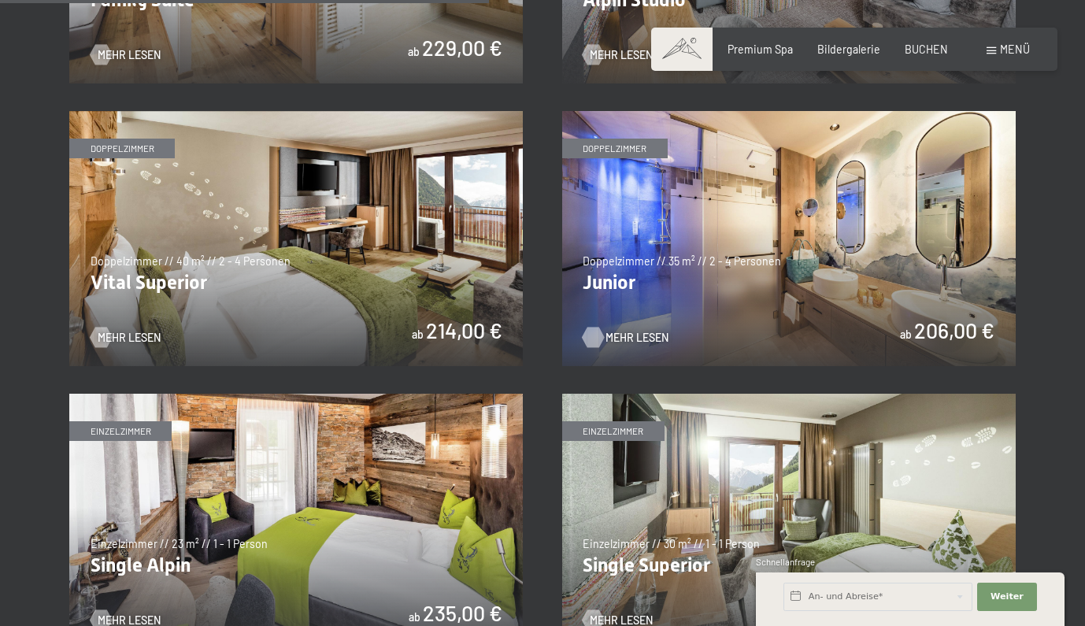
click at [599, 328] on div at bounding box center [593, 337] width 12 height 20
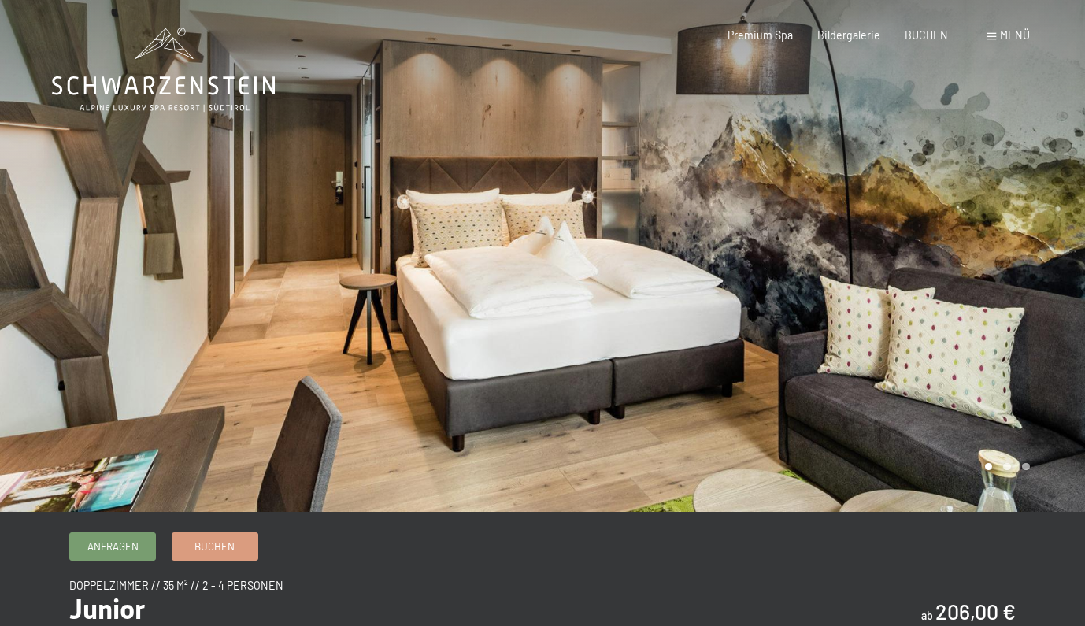
click at [968, 288] on div at bounding box center [813, 256] width 542 height 512
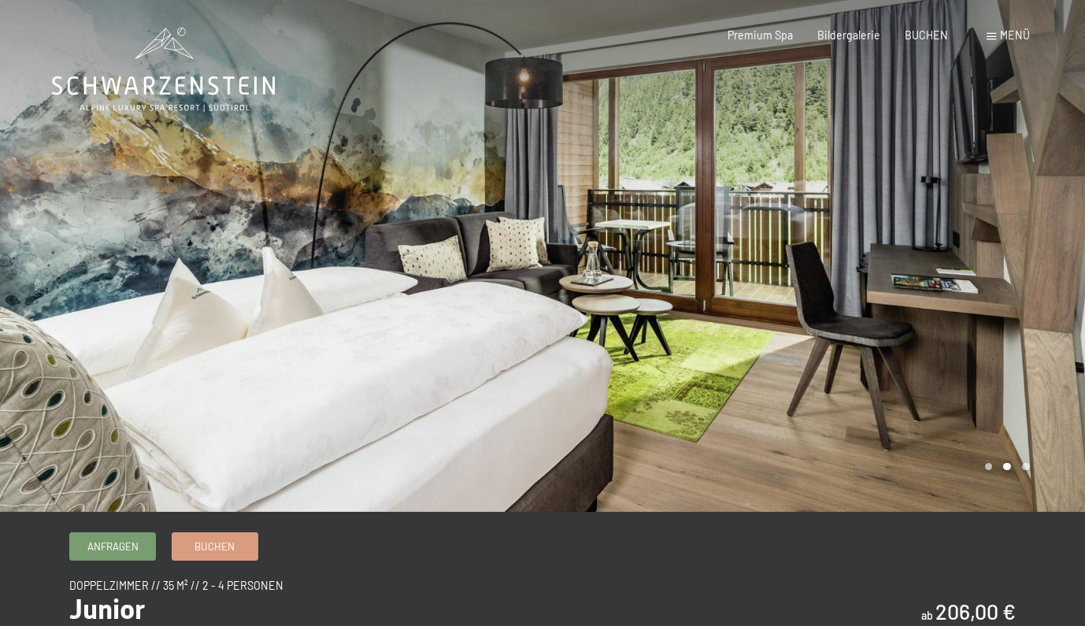
click at [968, 288] on div at bounding box center [813, 256] width 542 height 512
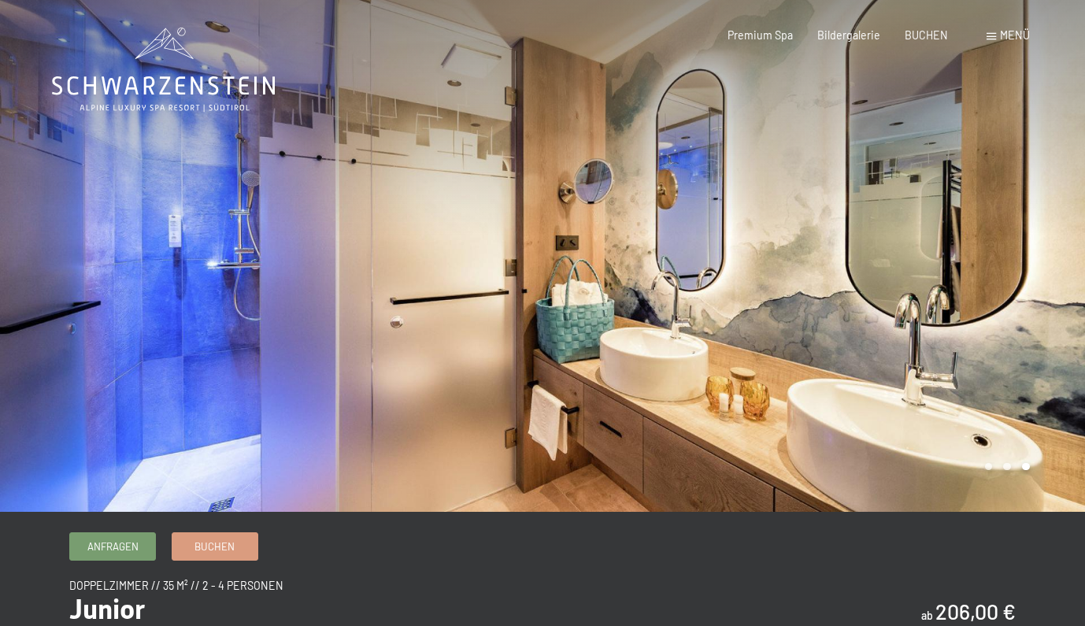
click at [968, 289] on div at bounding box center [813, 256] width 542 height 512
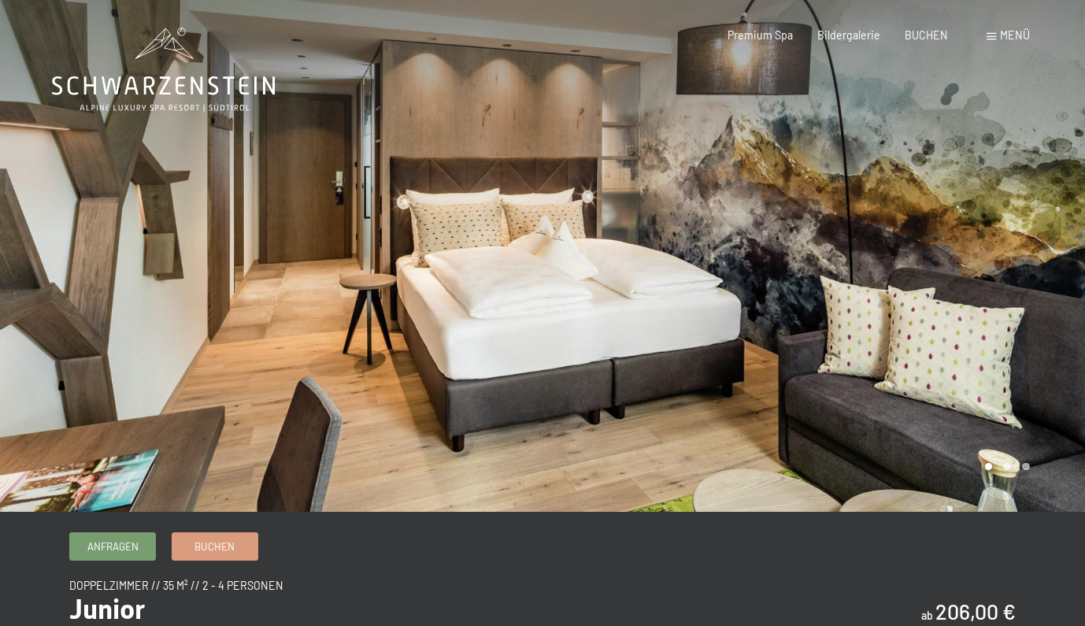
click at [968, 289] on div at bounding box center [813, 256] width 542 height 512
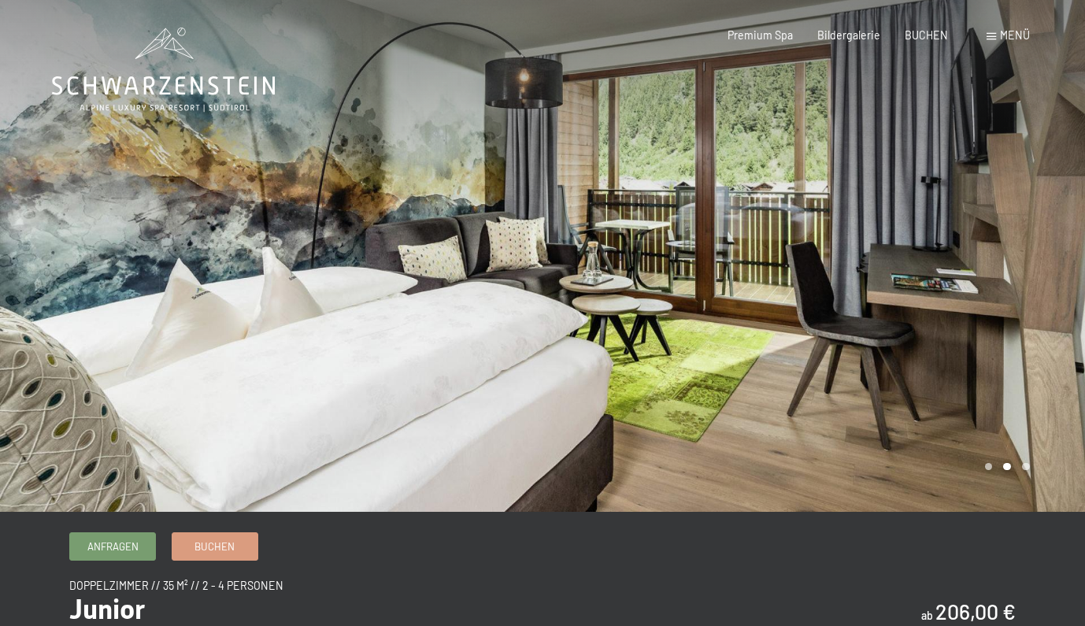
click at [968, 289] on div at bounding box center [813, 256] width 542 height 512
